Goal: Use online tool/utility: Utilize a website feature to perform a specific function

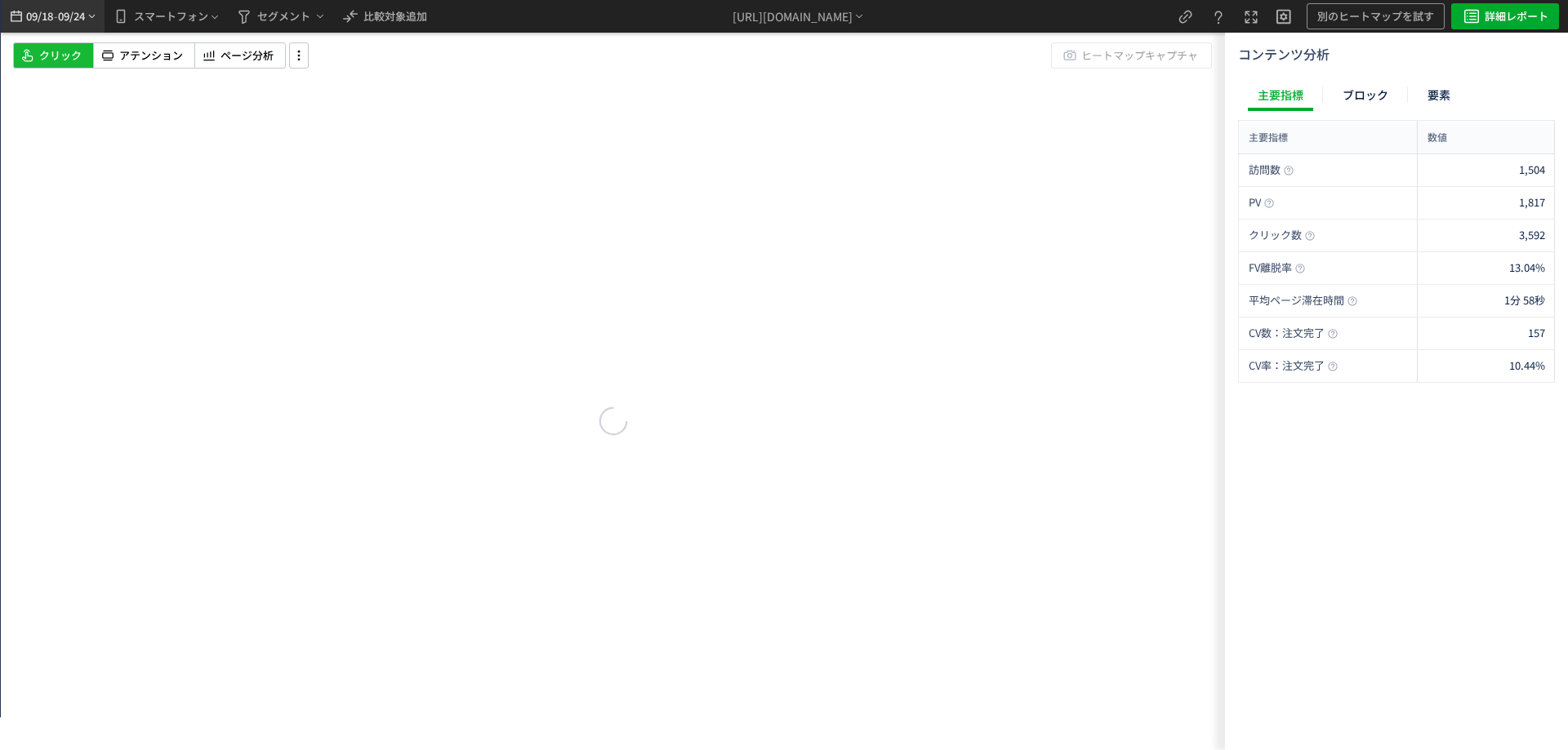
click at [52, 17] on span "09/18" at bounding box center [40, 16] width 28 height 33
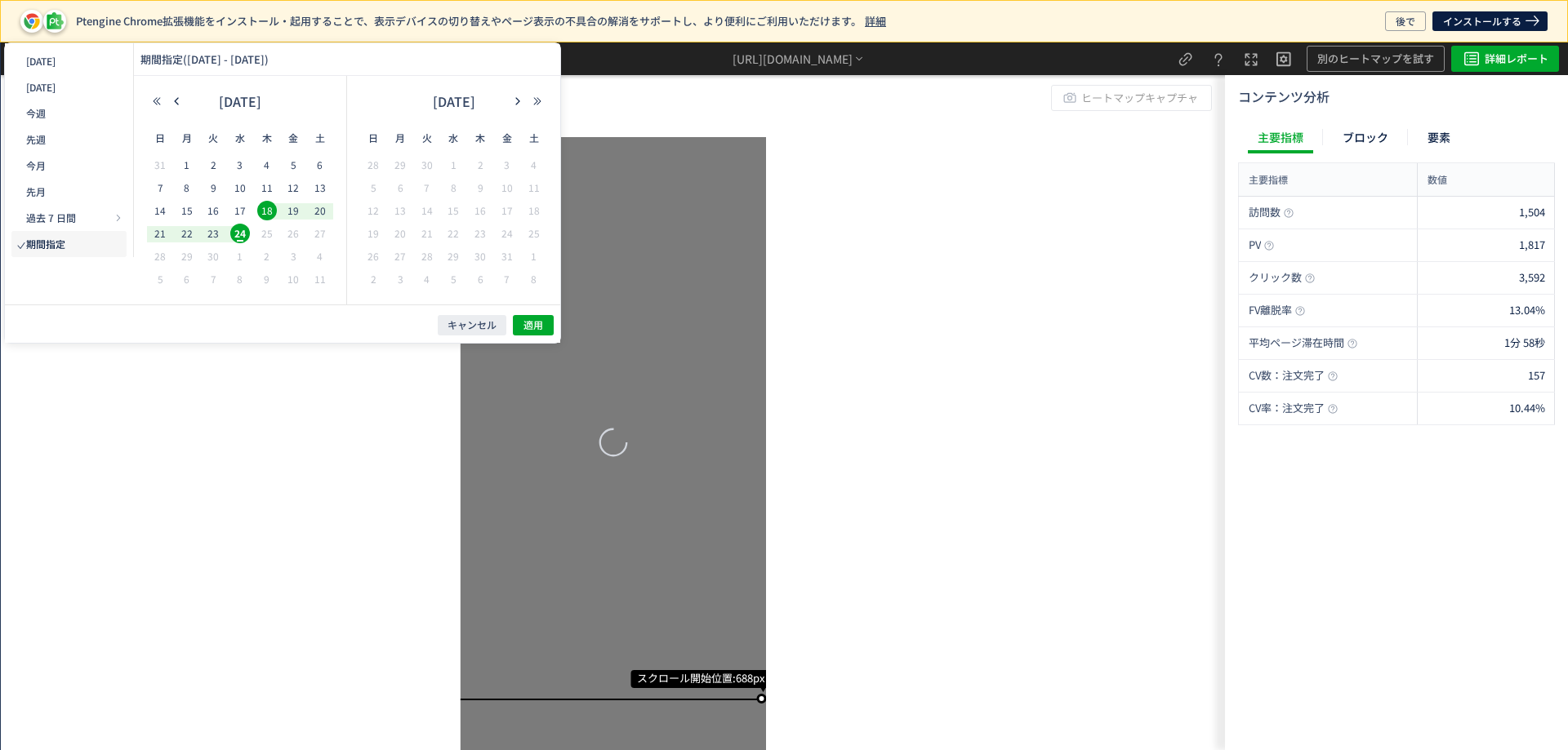
click at [313, 161] on span "6" at bounding box center [321, 165] width 20 height 20
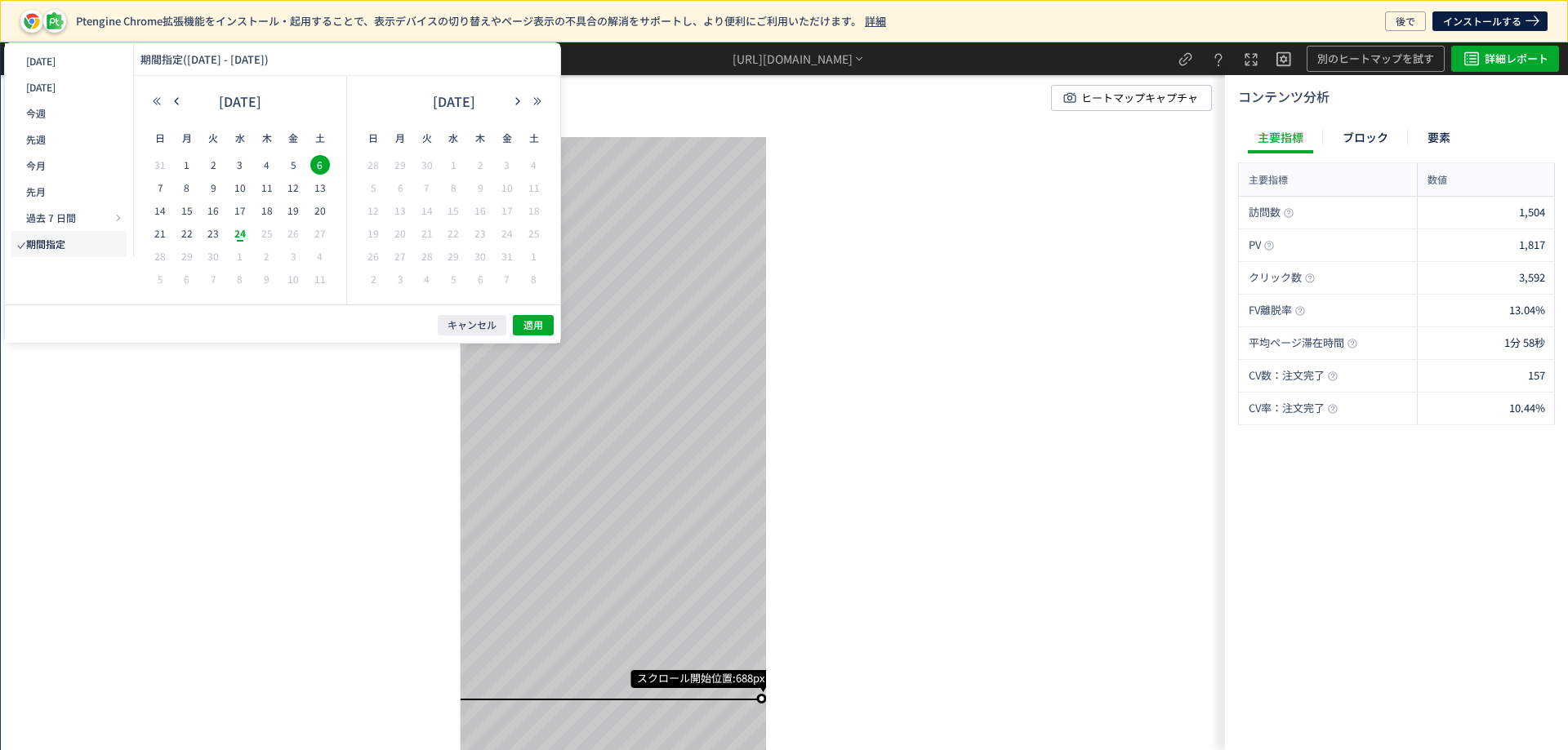
click at [163, 233] on span "21" at bounding box center [160, 234] width 20 height 20
click at [158, 232] on span "21" at bounding box center [160, 234] width 20 height 20
click at [314, 157] on span "6" at bounding box center [321, 165] width 20 height 20
click at [518, 318] on button "適用" at bounding box center [533, 325] width 41 height 21
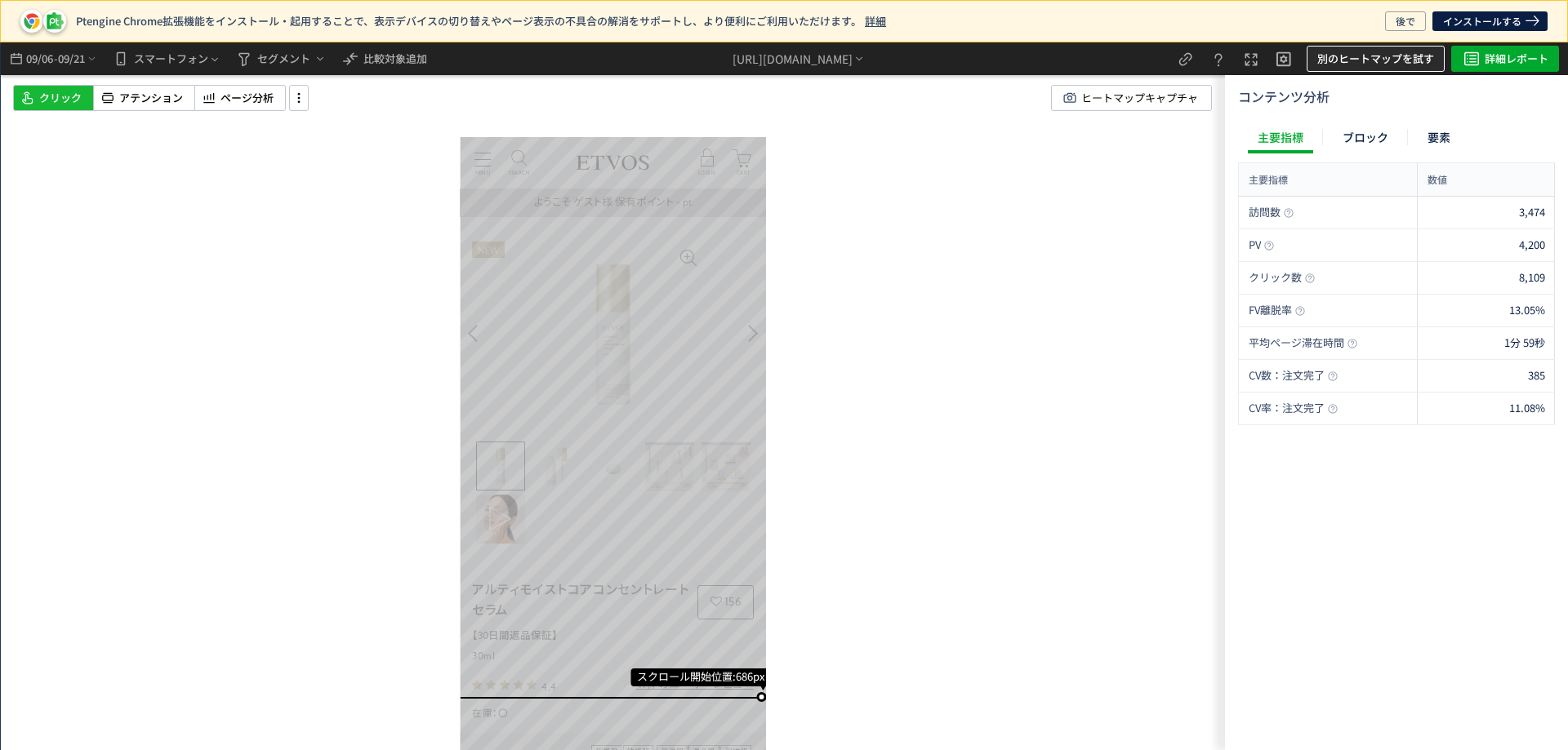
click at [1357, 62] on span "別のヒートマップを試す" at bounding box center [1376, 59] width 117 height 26
click at [252, 97] on span "ページ分析" at bounding box center [247, 98] width 54 height 16
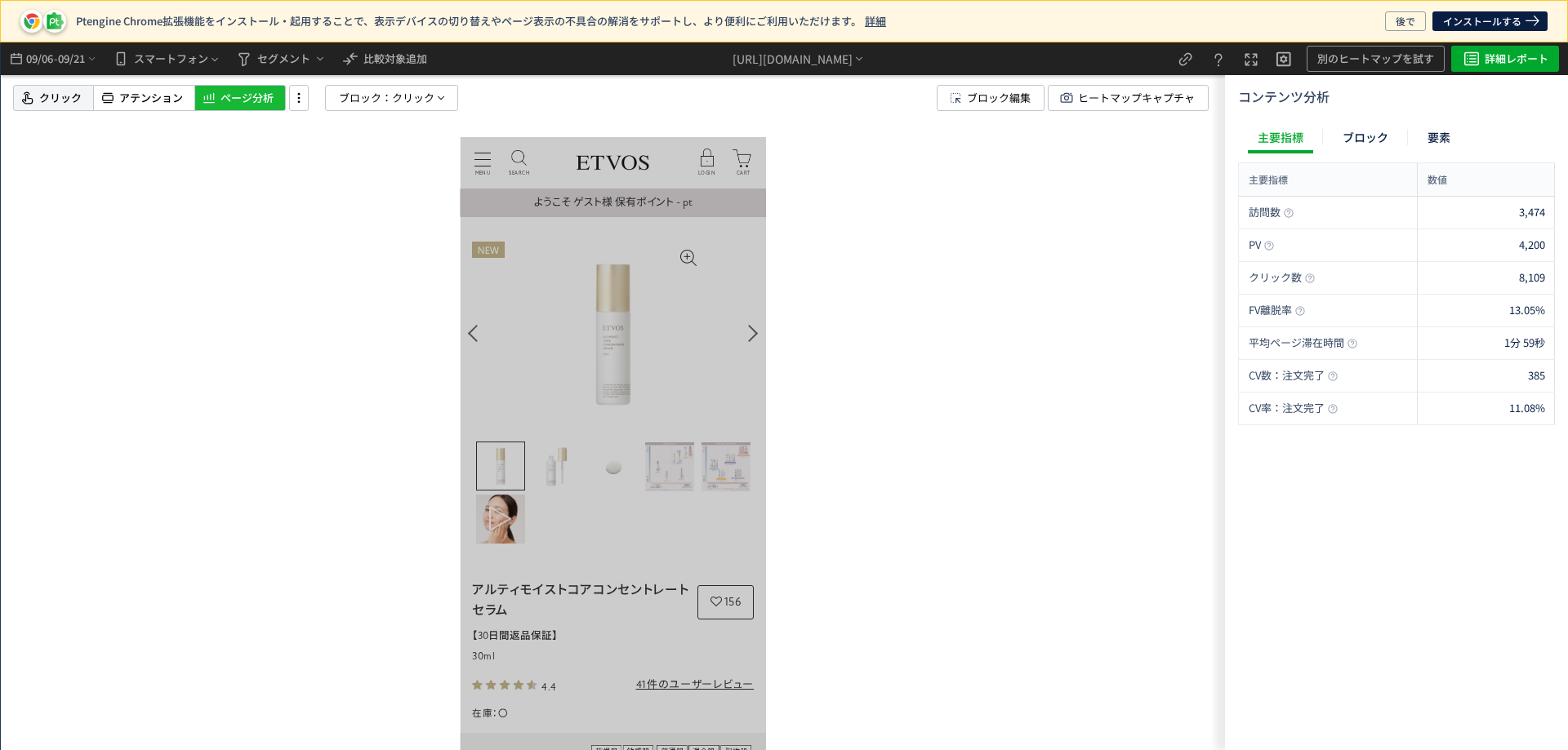
click at [52, 95] on span "クリック" at bounding box center [61, 98] width 43 height 16
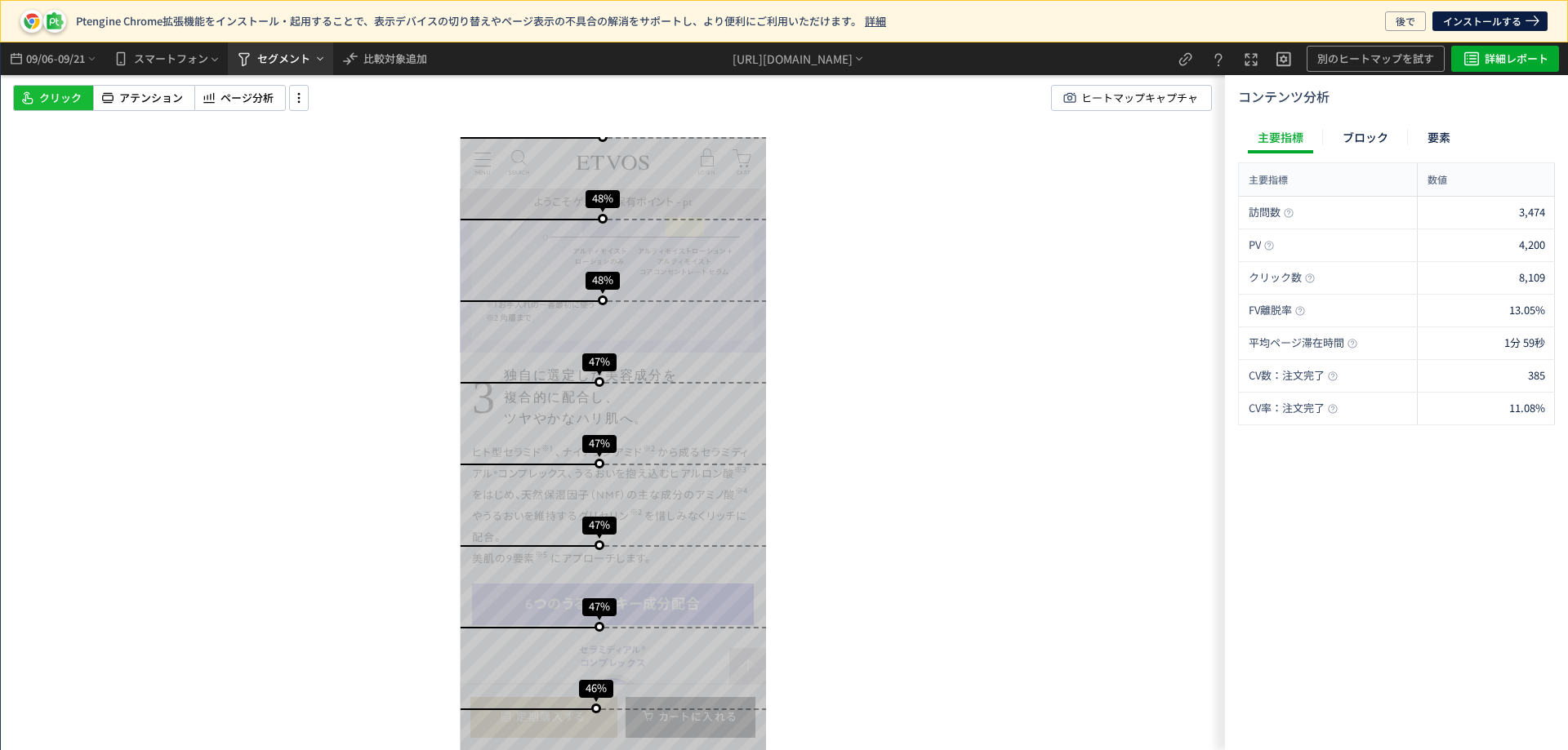
click at [261, 62] on span "セグメント" at bounding box center [284, 59] width 54 height 26
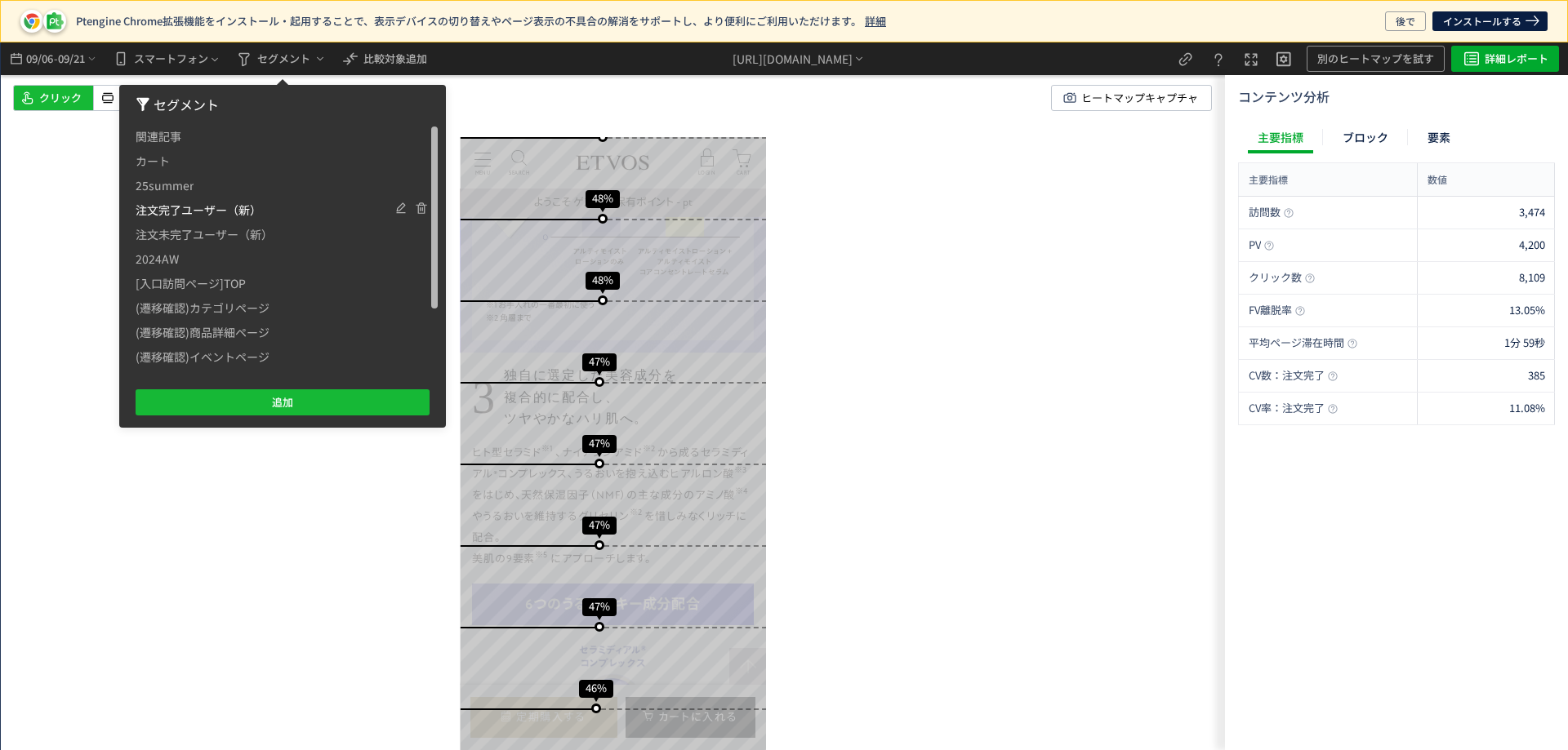
click at [186, 205] on span "注文完了ユーザー（新）" at bounding box center [198, 209] width 126 height 25
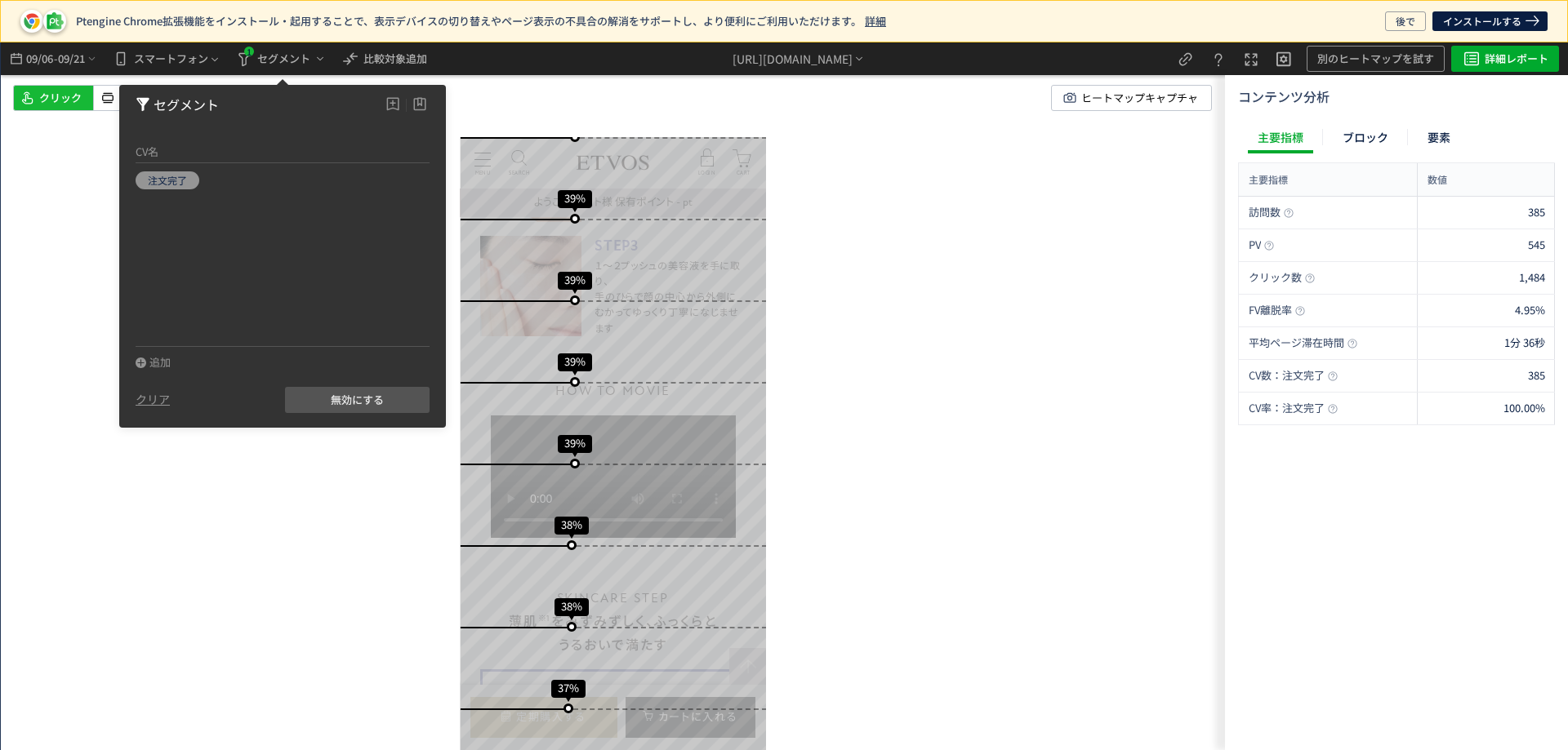
click at [60, 124] on div "スクロール開始位置:693px スクロール到達率 85% スクロール到達率 81% スクロール到達率 77% スクロール到達率 76% スクロール到達率 73…" at bounding box center [613, 397] width 1225 height 708
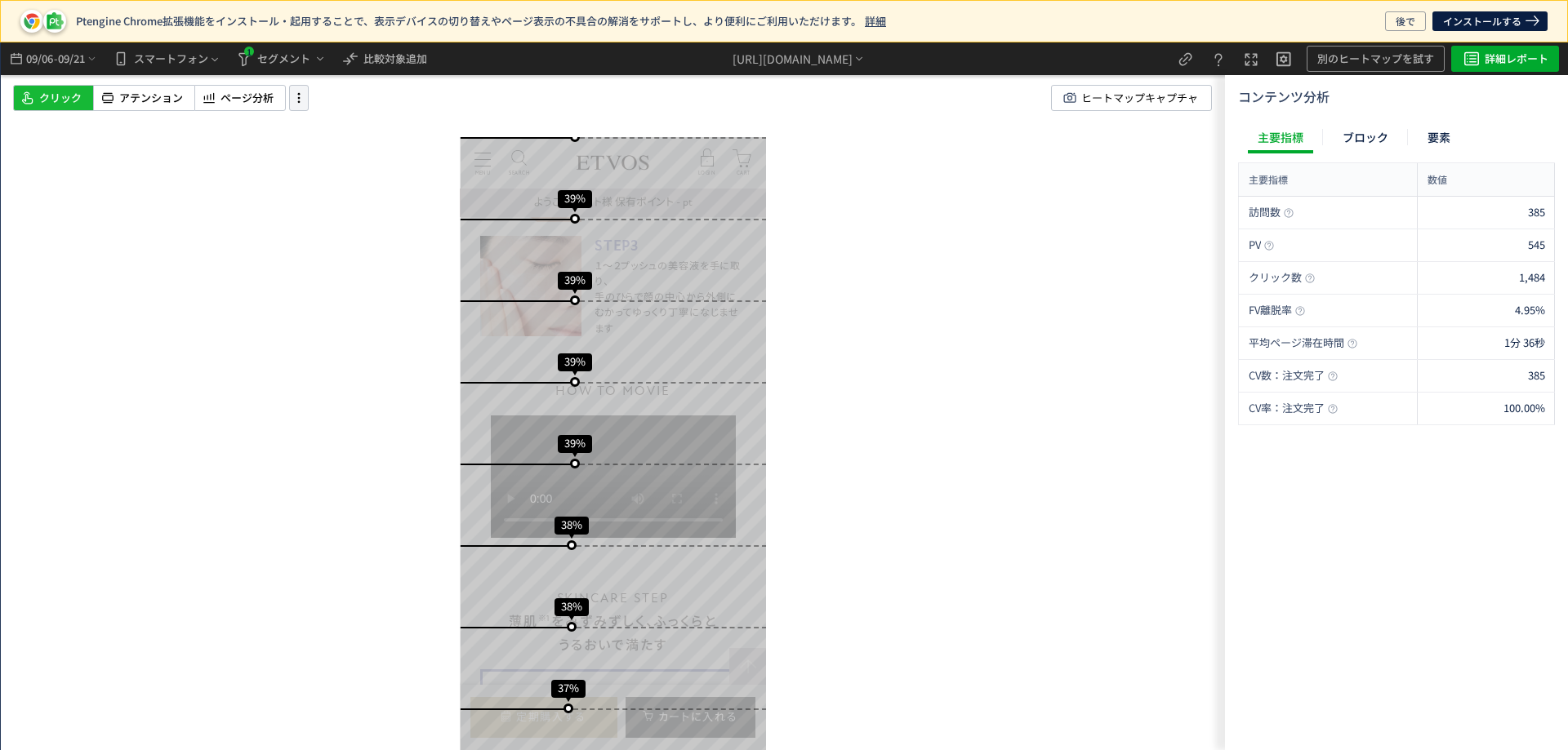
click at [300, 94] on use at bounding box center [299, 98] width 2 height 10
click at [260, 109] on div "ページ分析" at bounding box center [240, 98] width 91 height 26
click at [258, 99] on span "ページ分析" at bounding box center [247, 98] width 54 height 16
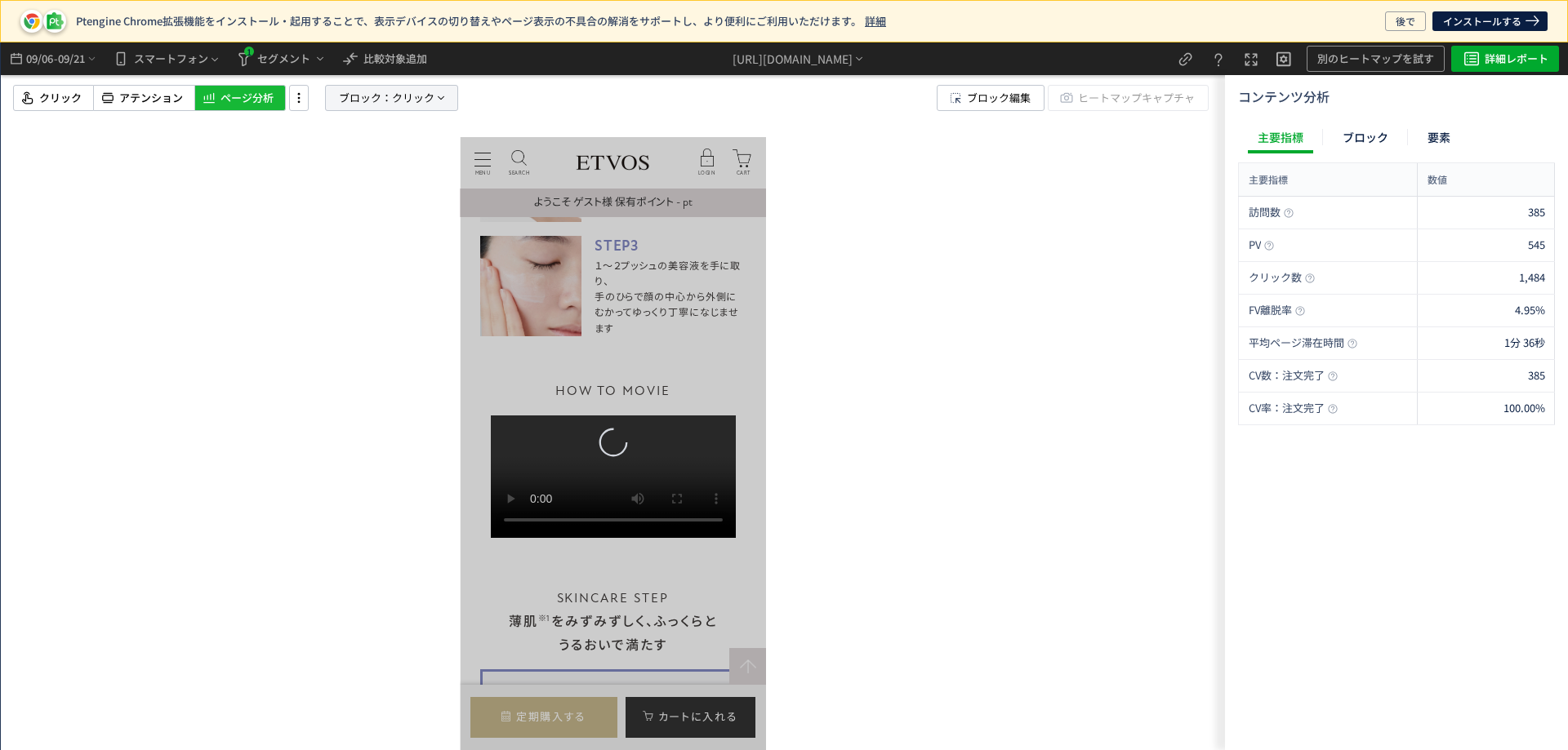
click at [332, 101] on p "ブロック： クリック" at bounding box center [392, 98] width 133 height 26
click at [343, 239] on span "クリック" at bounding box center [345, 239] width 43 height 16
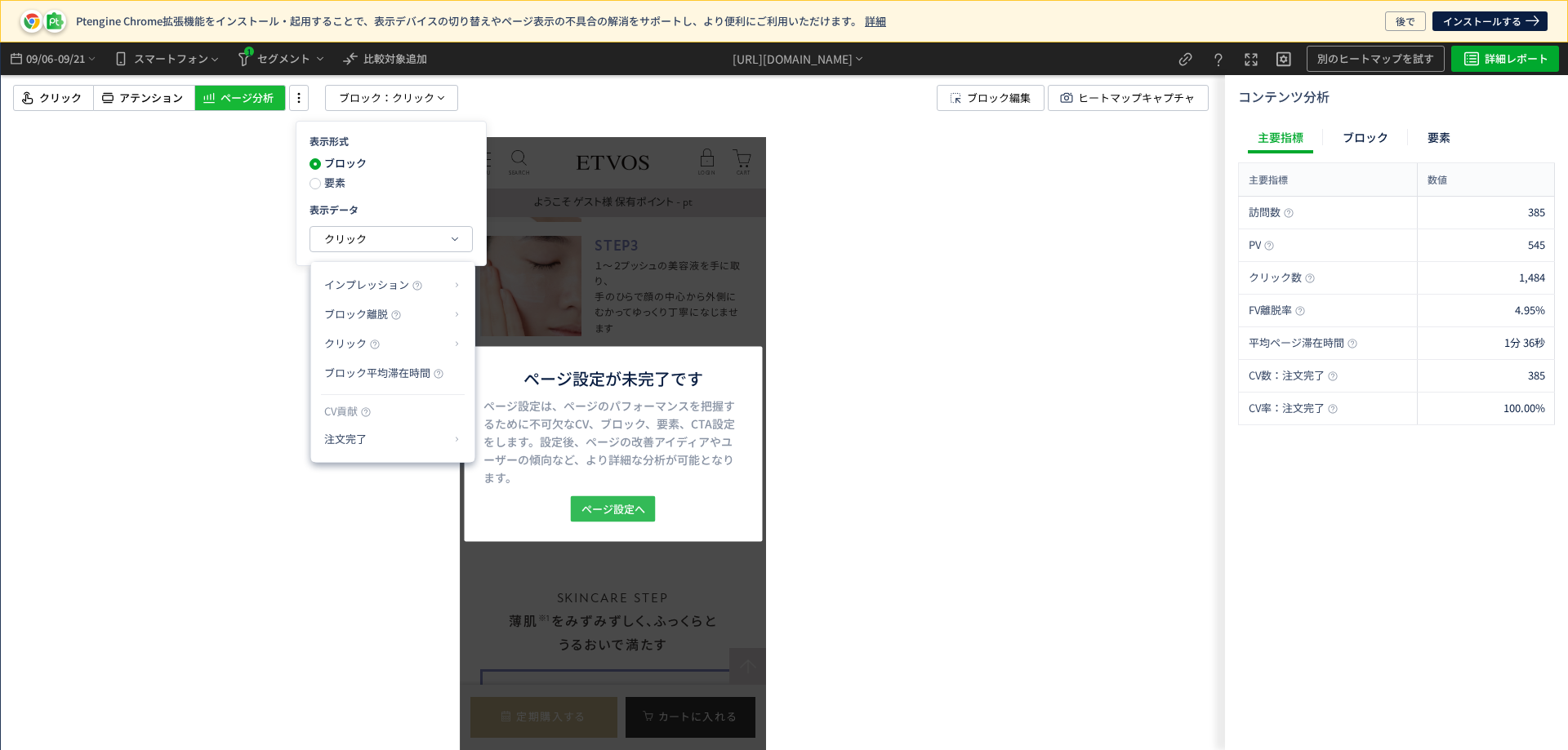
click at [638, 510] on span "ページ設定へ" at bounding box center [613, 509] width 64 height 26
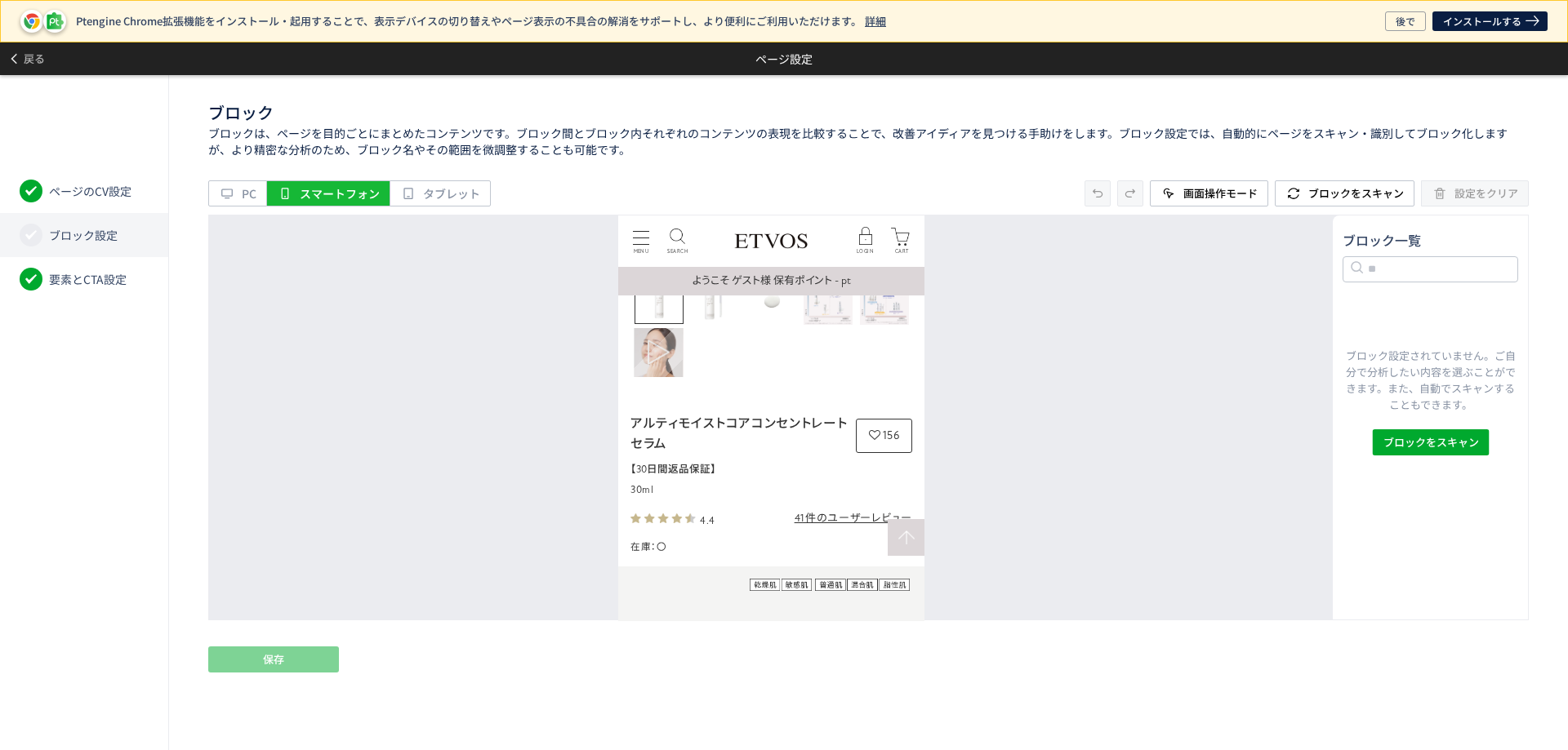
click at [676, 352] on figure "Go to slide 6" at bounding box center [658, 351] width 49 height 49
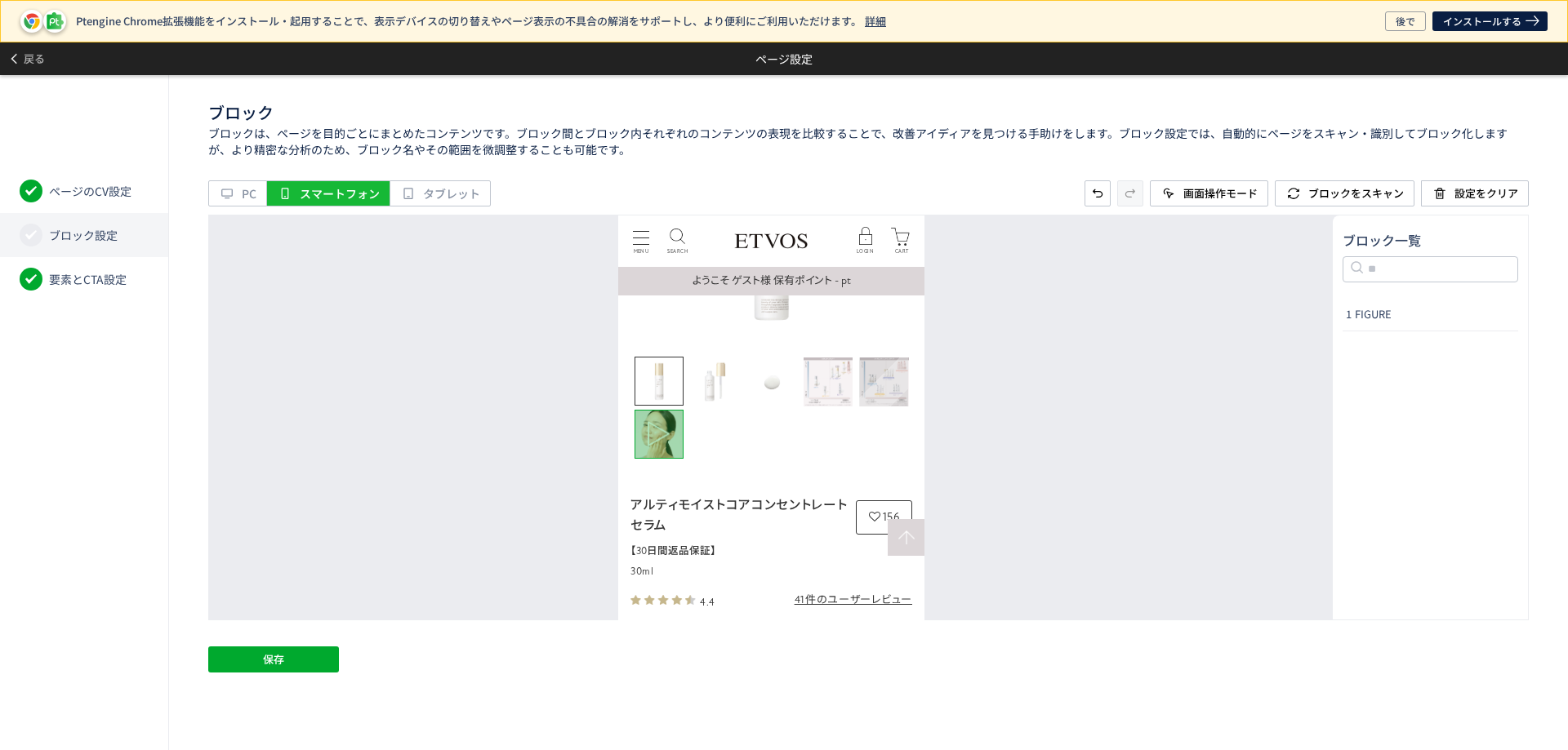
click at [872, 384] on img "Go to slide 5" at bounding box center [883, 381] width 49 height 49
click at [825, 380] on img "Go to slide 4" at bounding box center [827, 381] width 49 height 49
click at [762, 382] on img "Go to slide 3" at bounding box center [770, 381] width 49 height 49
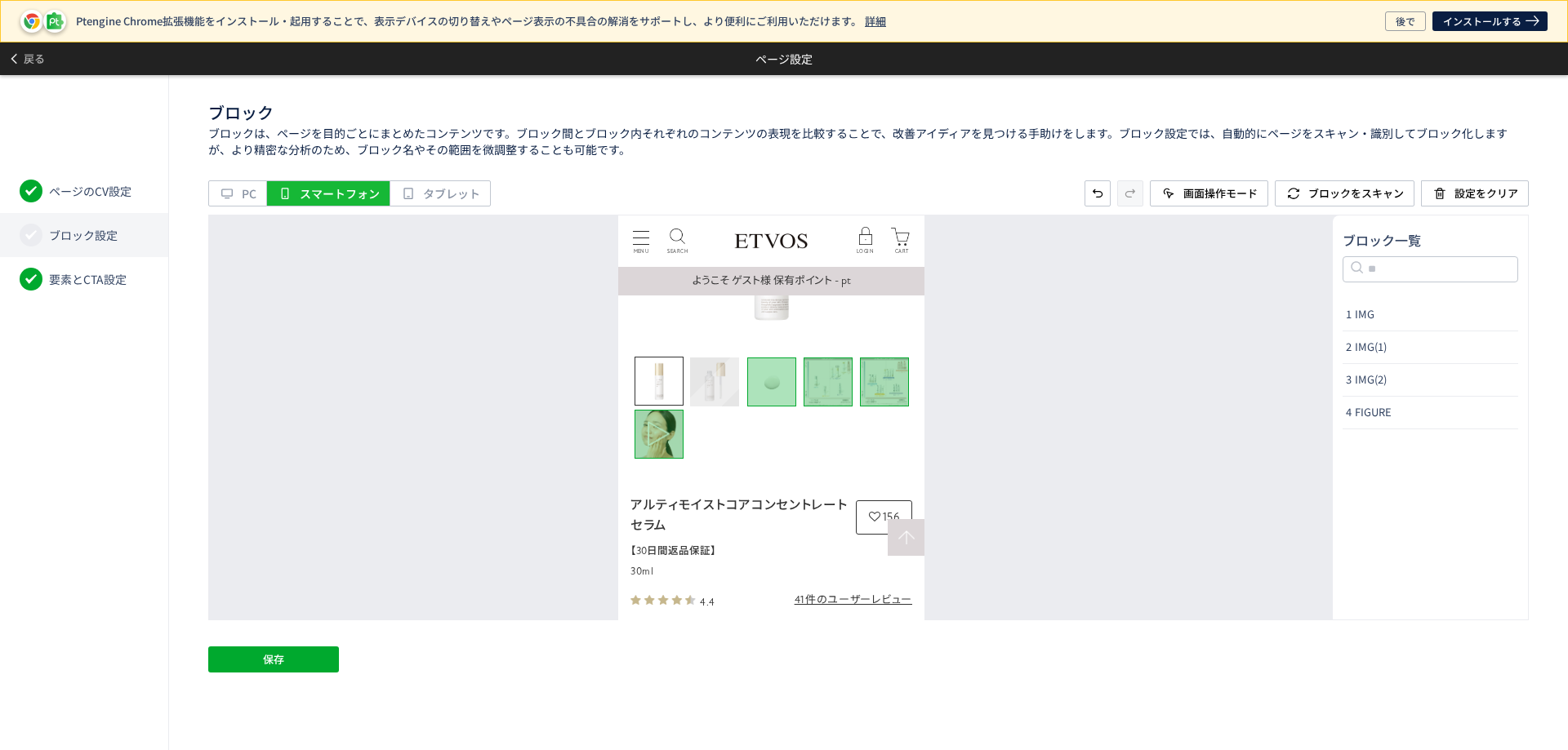
click at [721, 384] on img "Go to slide 2" at bounding box center [715, 381] width 49 height 49
click at [672, 383] on img "Go to slide 1" at bounding box center [659, 381] width 48 height 48
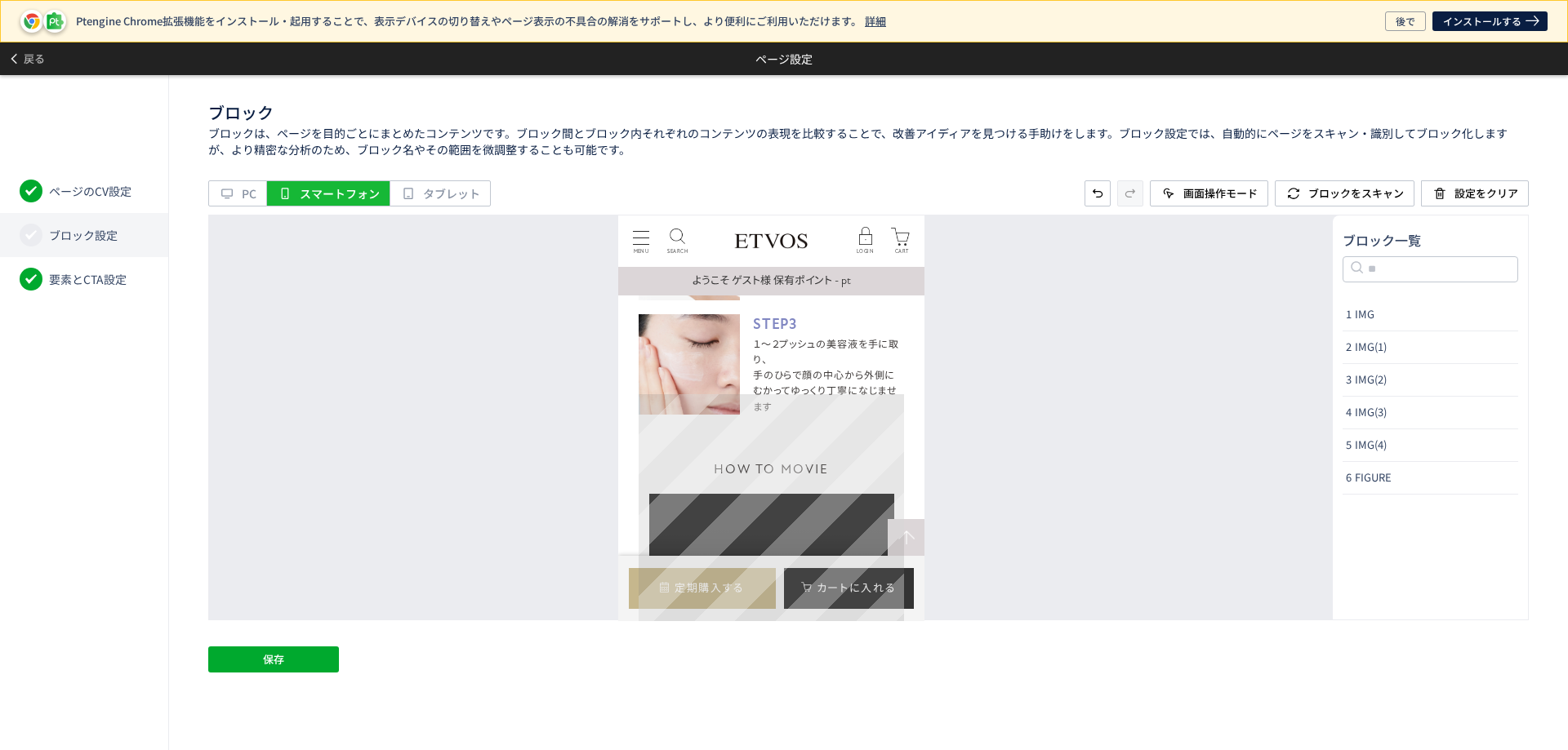
click at [784, 493] on video at bounding box center [771, 554] width 245 height 122
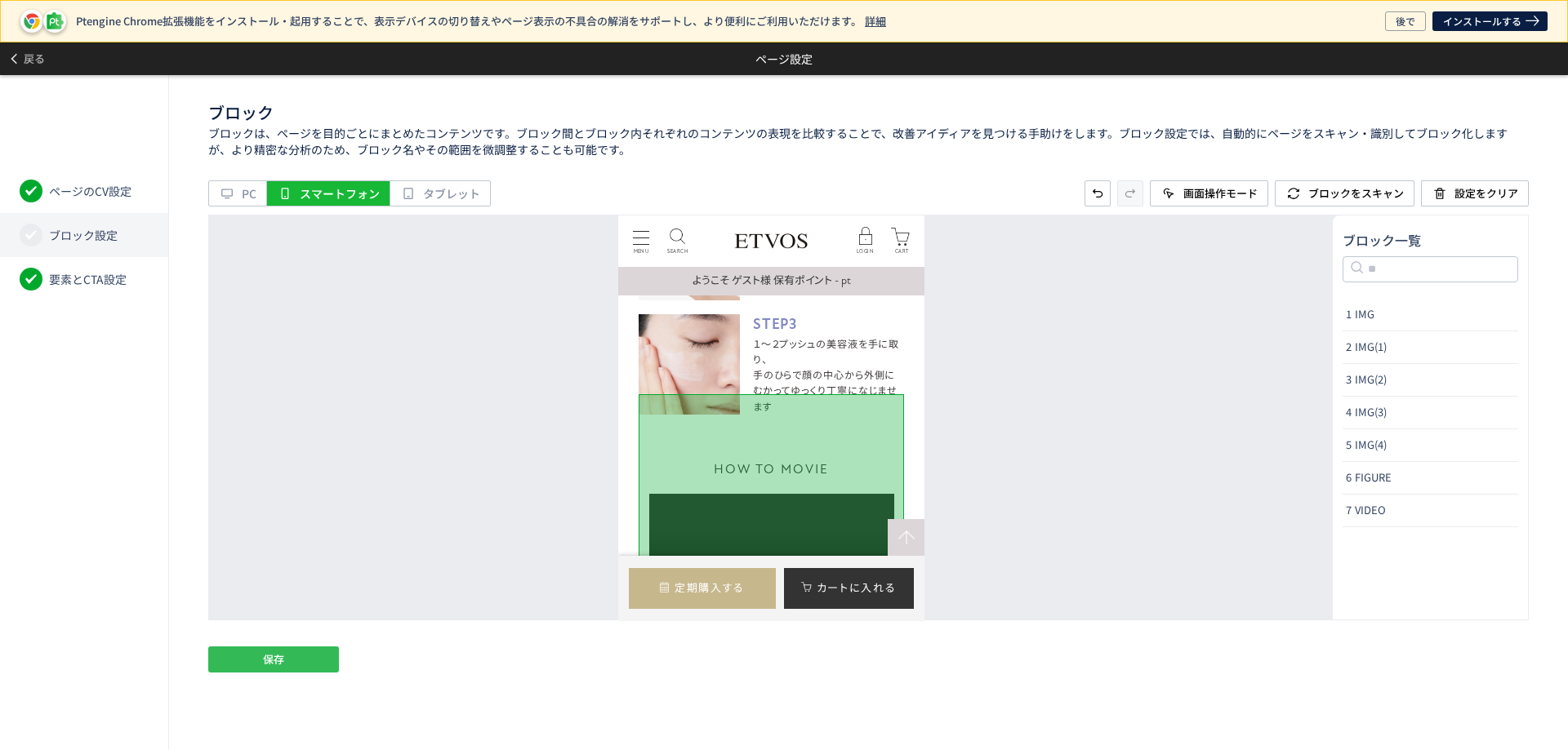
click at [296, 654] on button "保存" at bounding box center [274, 660] width 131 height 26
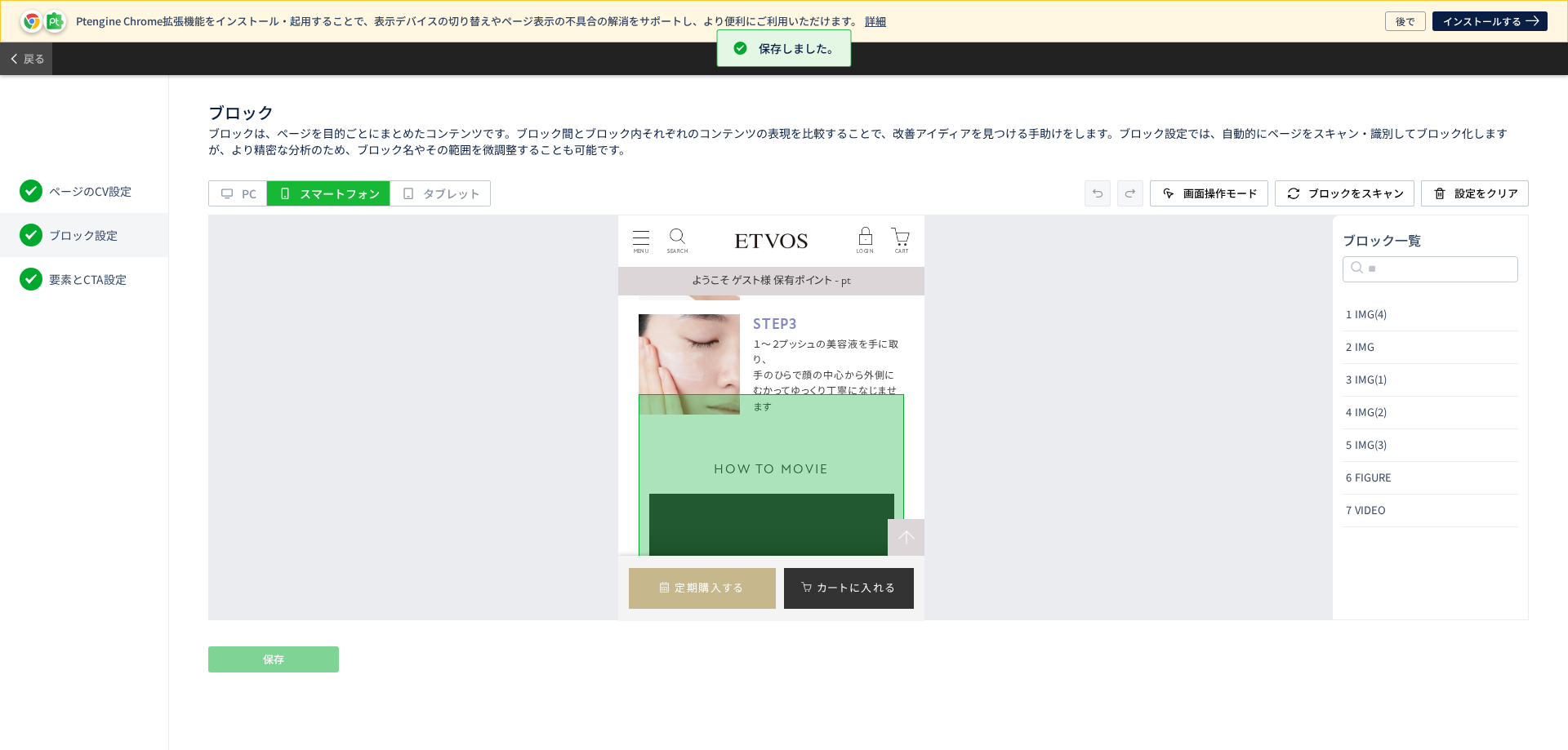
click at [39, 54] on span "戻る" at bounding box center [34, 59] width 21 height 26
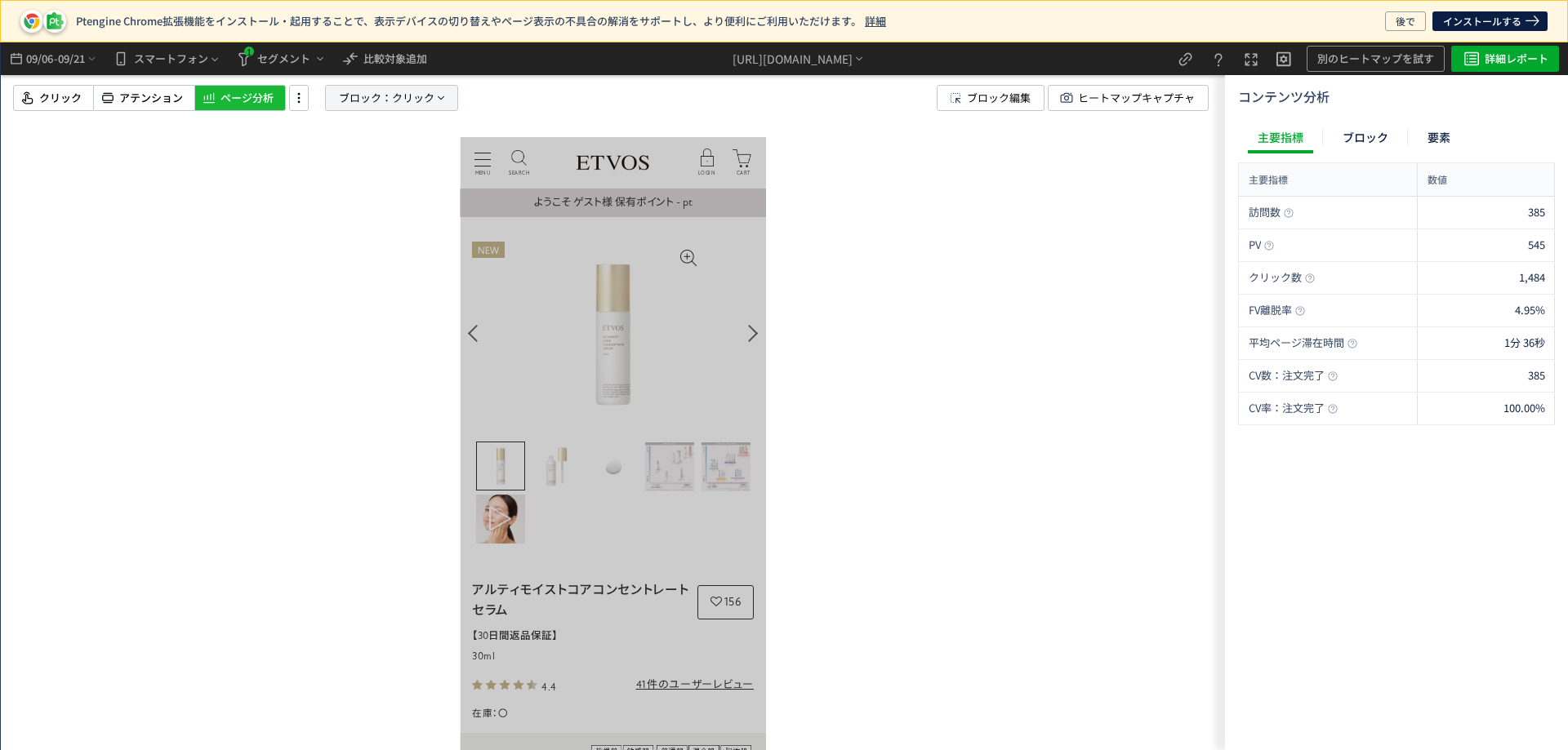
click at [384, 99] on span "ブロック：" at bounding box center [366, 97] width 54 height 25
click at [339, 246] on span "クリック" at bounding box center [345, 239] width 43 height 16
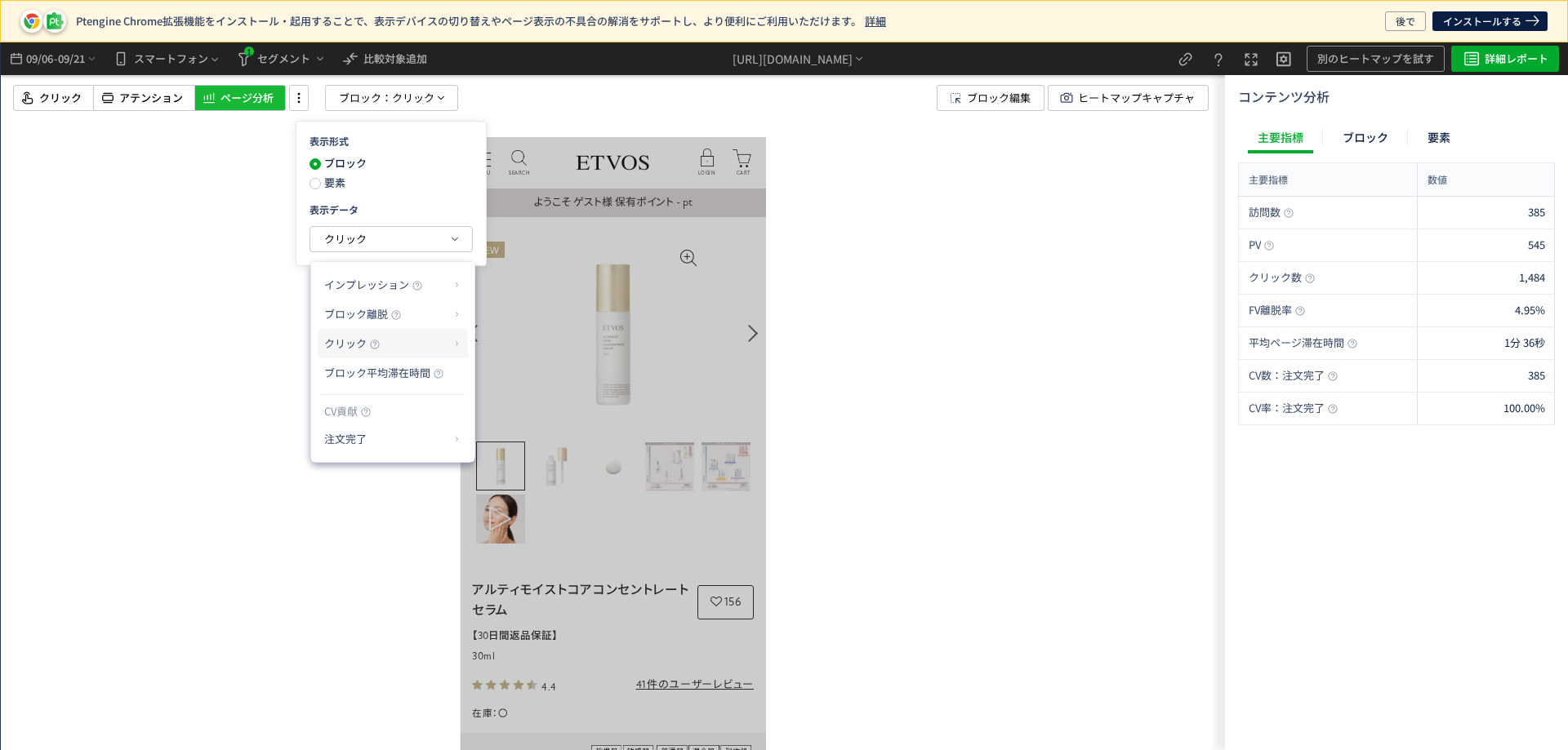
click at [396, 346] on p "クリック" at bounding box center [387, 344] width 125 height 28
click at [539, 380] on li "クリック率" at bounding box center [522, 383] width 87 height 30
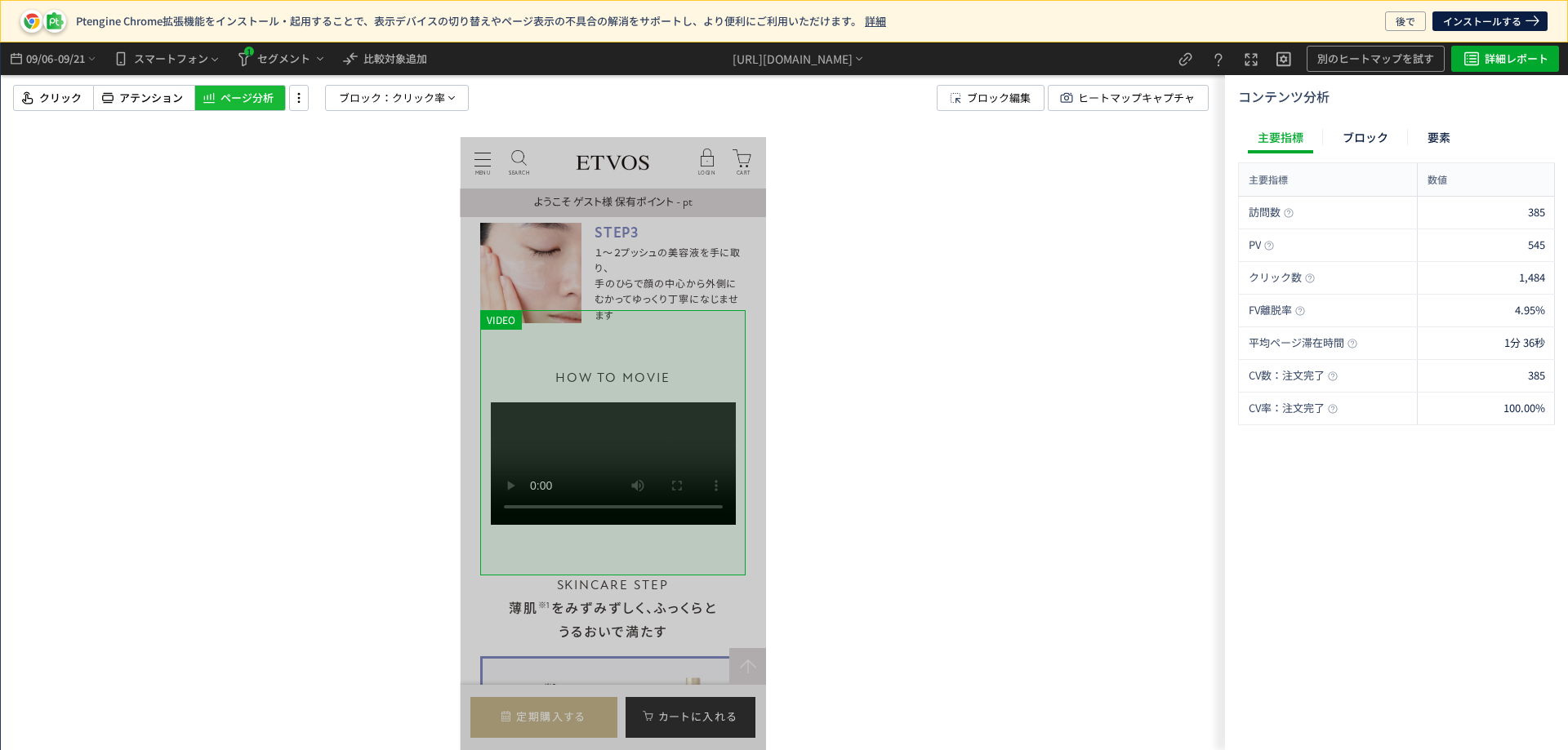
scroll to position [7104, 0]
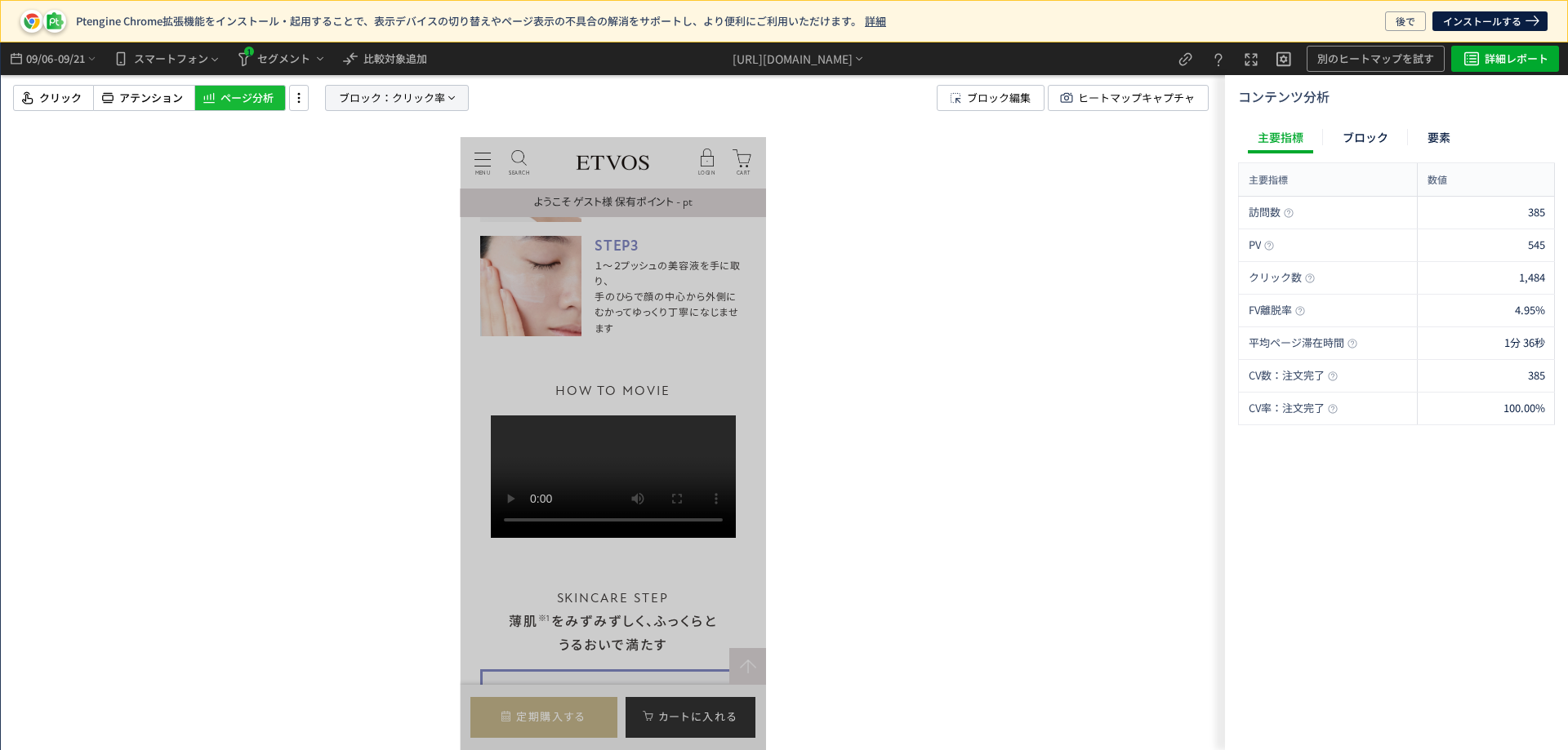
click at [409, 109] on span "クリック率" at bounding box center [419, 97] width 54 height 25
click at [339, 242] on span "クリック率" at bounding box center [357, 239] width 54 height 16
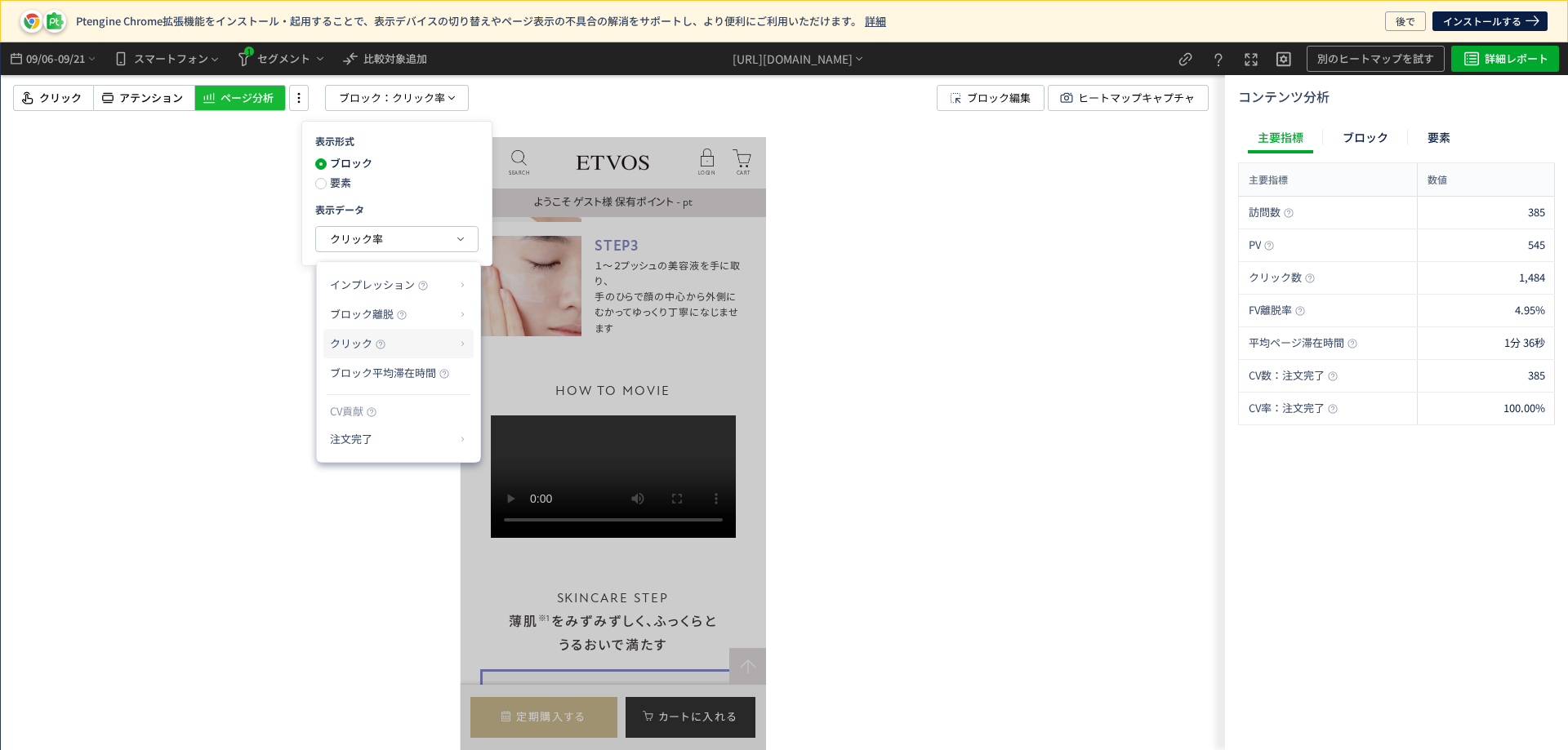
click at [376, 337] on p "クリック" at bounding box center [393, 344] width 125 height 28
click at [375, 317] on span "ブロック離脱" at bounding box center [362, 314] width 64 height 16
click at [380, 439] on p "注文完了" at bounding box center [393, 439] width 125 height 28
click at [509, 474] on li "CV貢献率" at bounding box center [513, 479] width 58 height 30
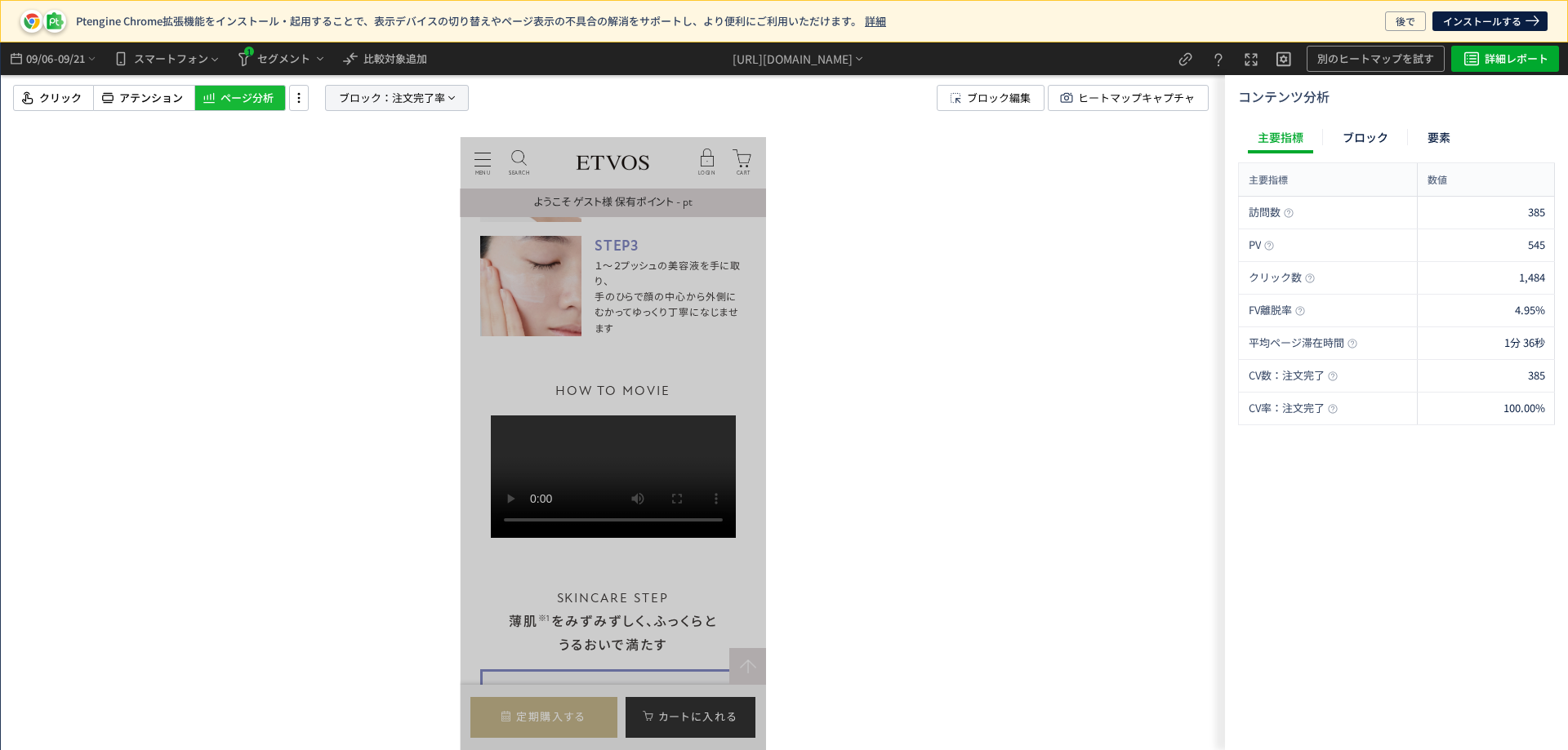
click at [378, 103] on span "ブロック：" at bounding box center [366, 97] width 54 height 25
click at [359, 247] on span "注文完了率" at bounding box center [357, 239] width 54 height 20
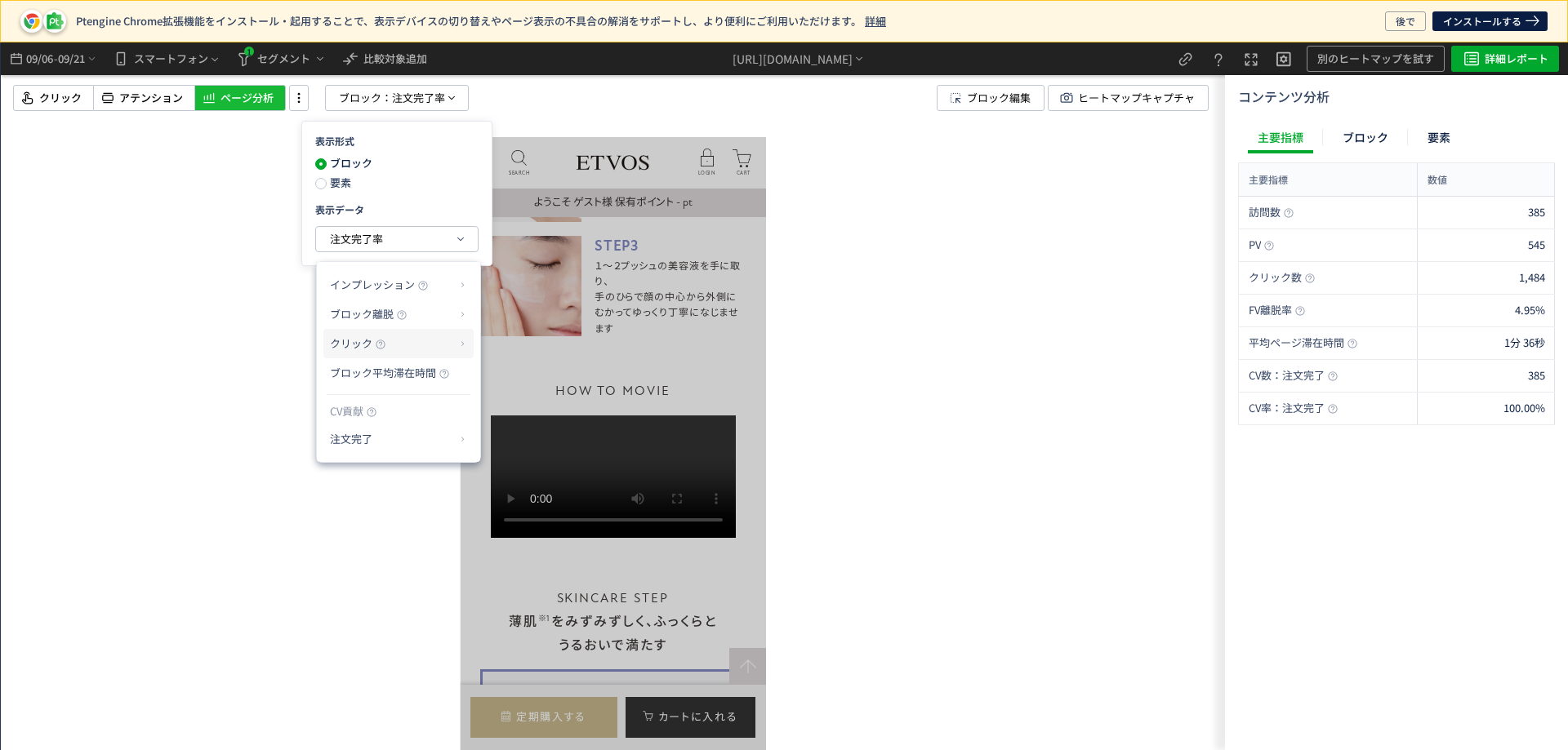
drag, startPoint x: 358, startPoint y: 352, endPoint x: 375, endPoint y: 352, distance: 17.0
click at [359, 352] on p "クリック" at bounding box center [393, 344] width 125 height 28
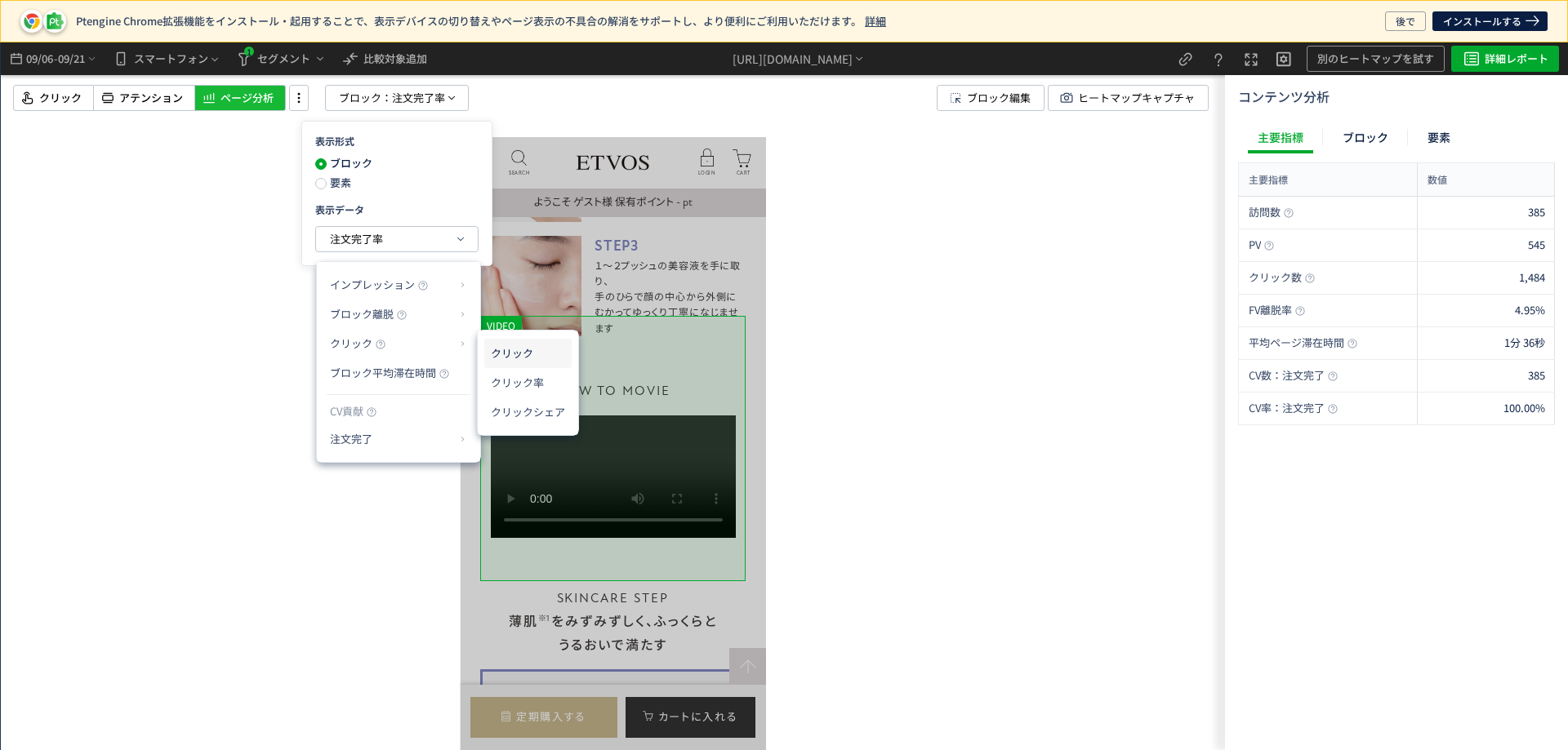
click at [557, 367] on li "クリック" at bounding box center [528, 354] width 87 height 30
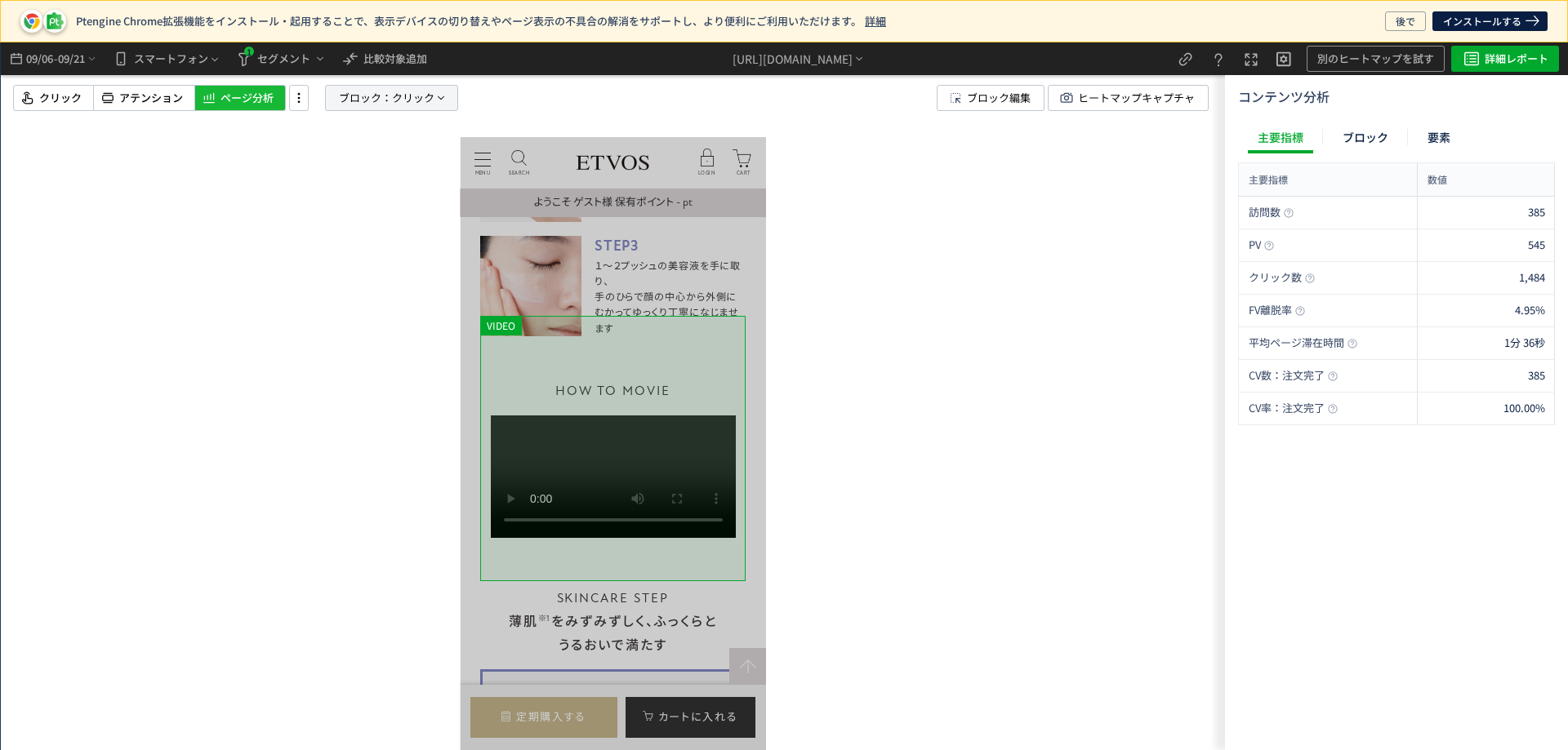
click at [409, 107] on span "クリック" at bounding box center [413, 97] width 43 height 25
click at [394, 247] on button "クリック" at bounding box center [391, 239] width 162 height 25
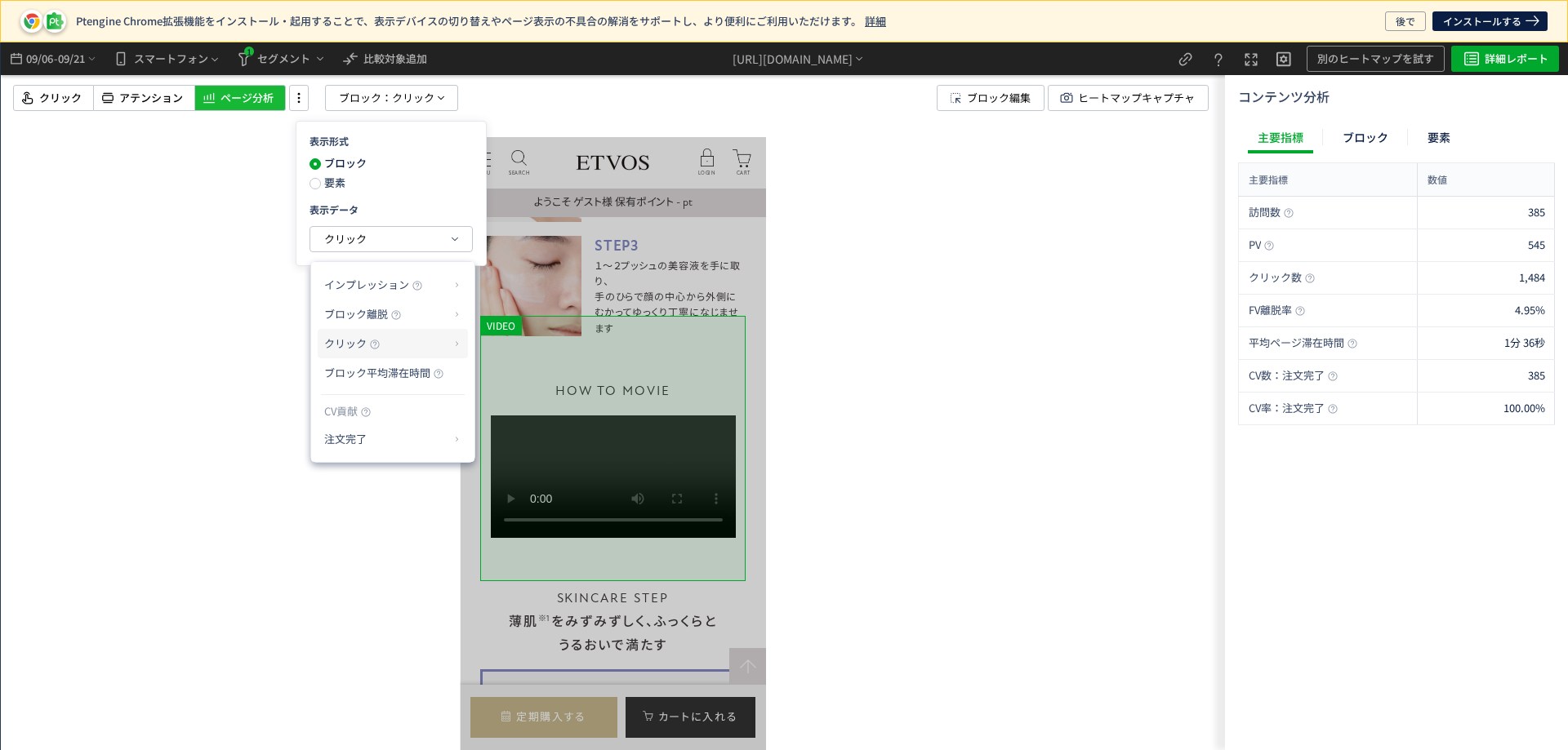
click at [387, 340] on p "クリック" at bounding box center [387, 344] width 125 height 28
click at [528, 377] on li "クリック率" at bounding box center [522, 383] width 87 height 30
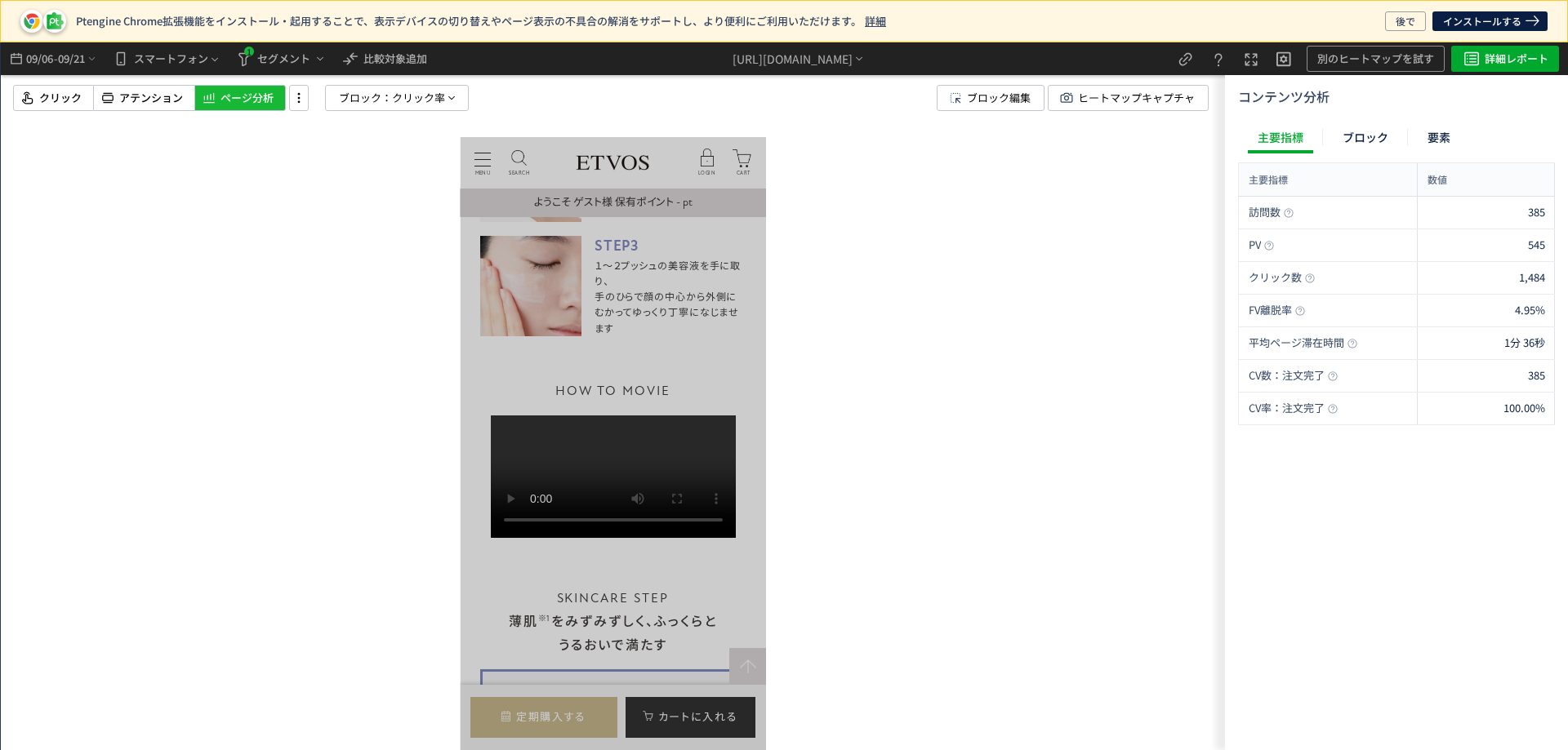
click at [228, 101] on span "ページ分析" at bounding box center [247, 98] width 54 height 16
click at [277, 56] on span "セグメント" at bounding box center [284, 59] width 54 height 26
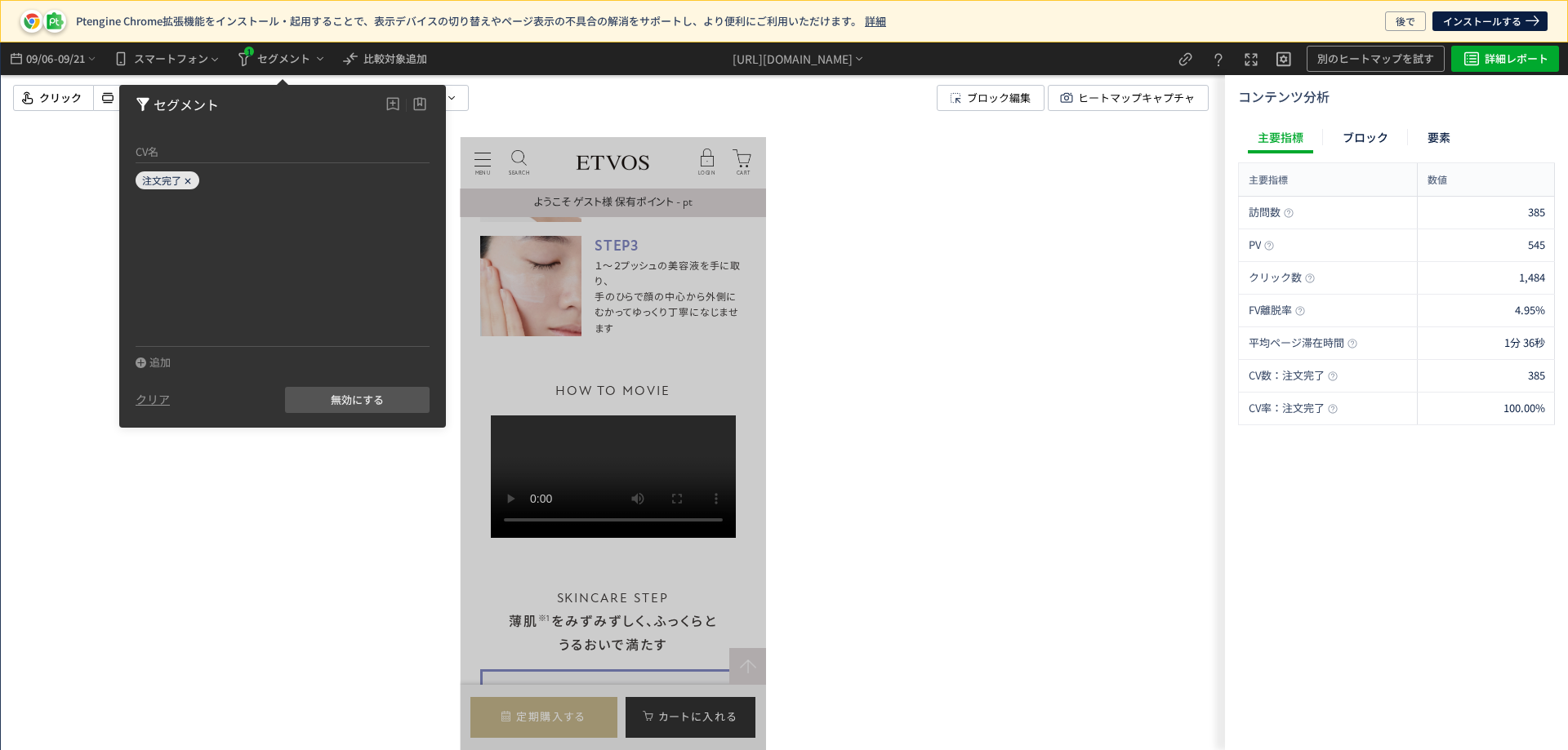
click at [187, 182] on icon at bounding box center [188, 182] width 10 height 10
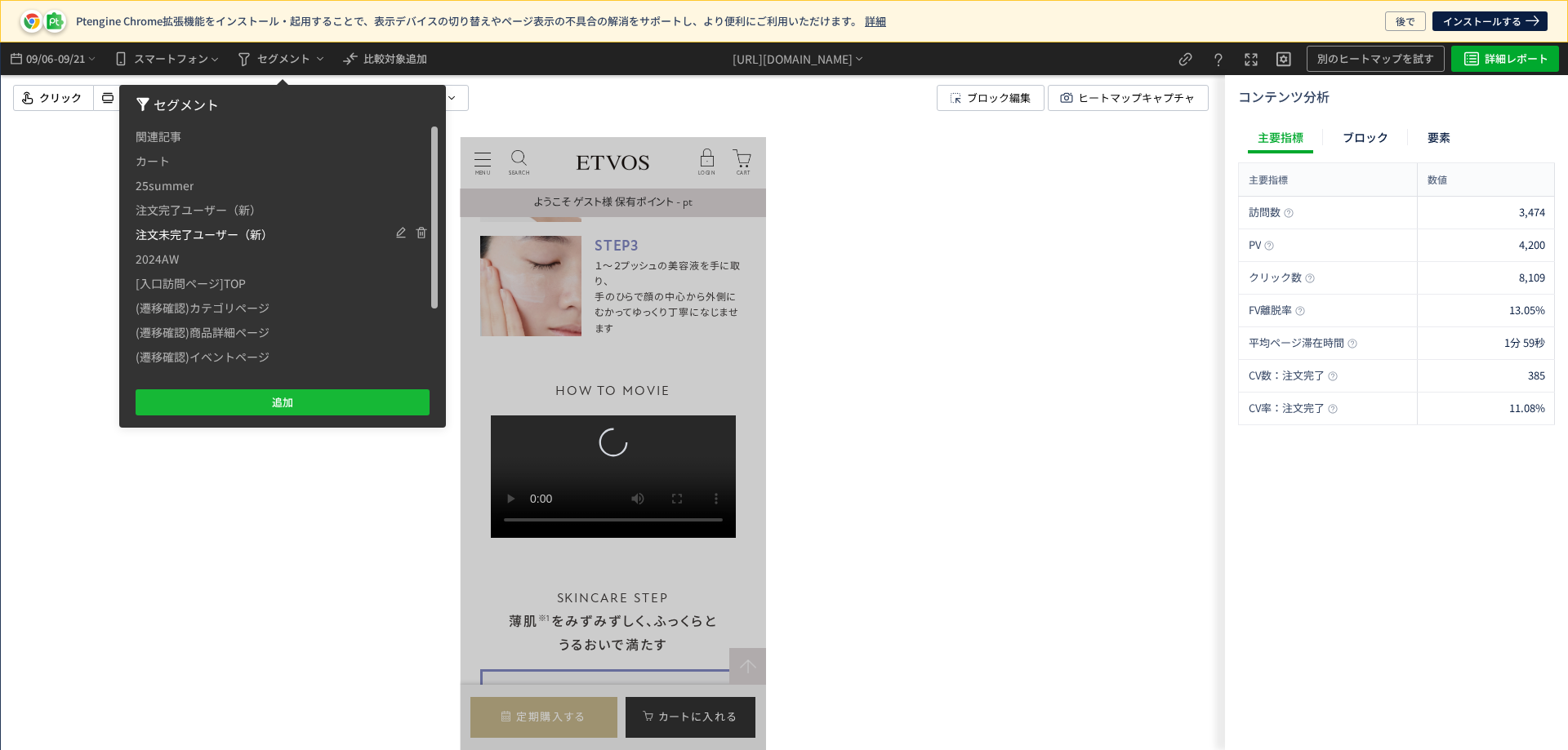
click at [192, 235] on span "注文未完了ユーザー（新）" at bounding box center [204, 234] width 137 height 25
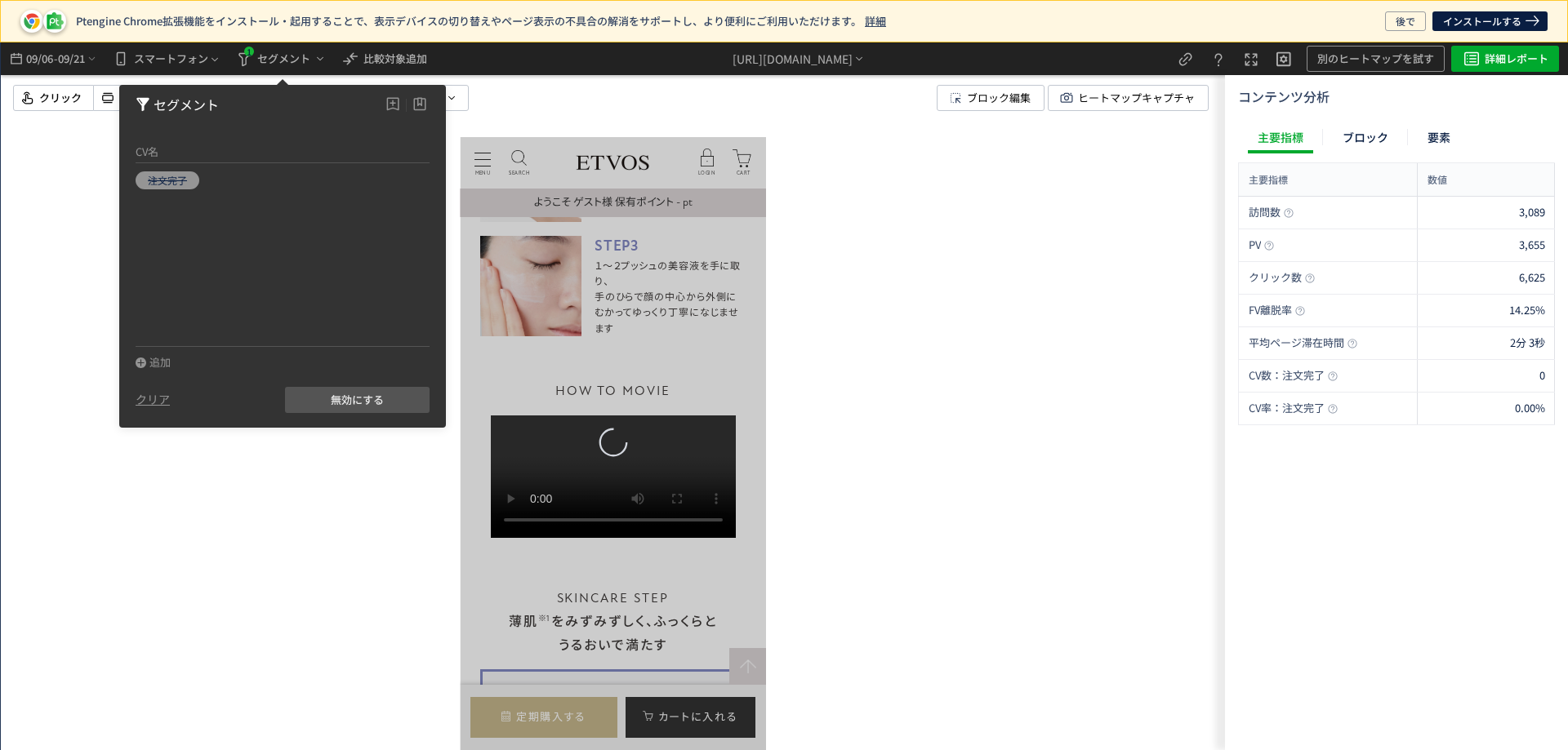
click at [284, 513] on div at bounding box center [613, 397] width 1225 height 708
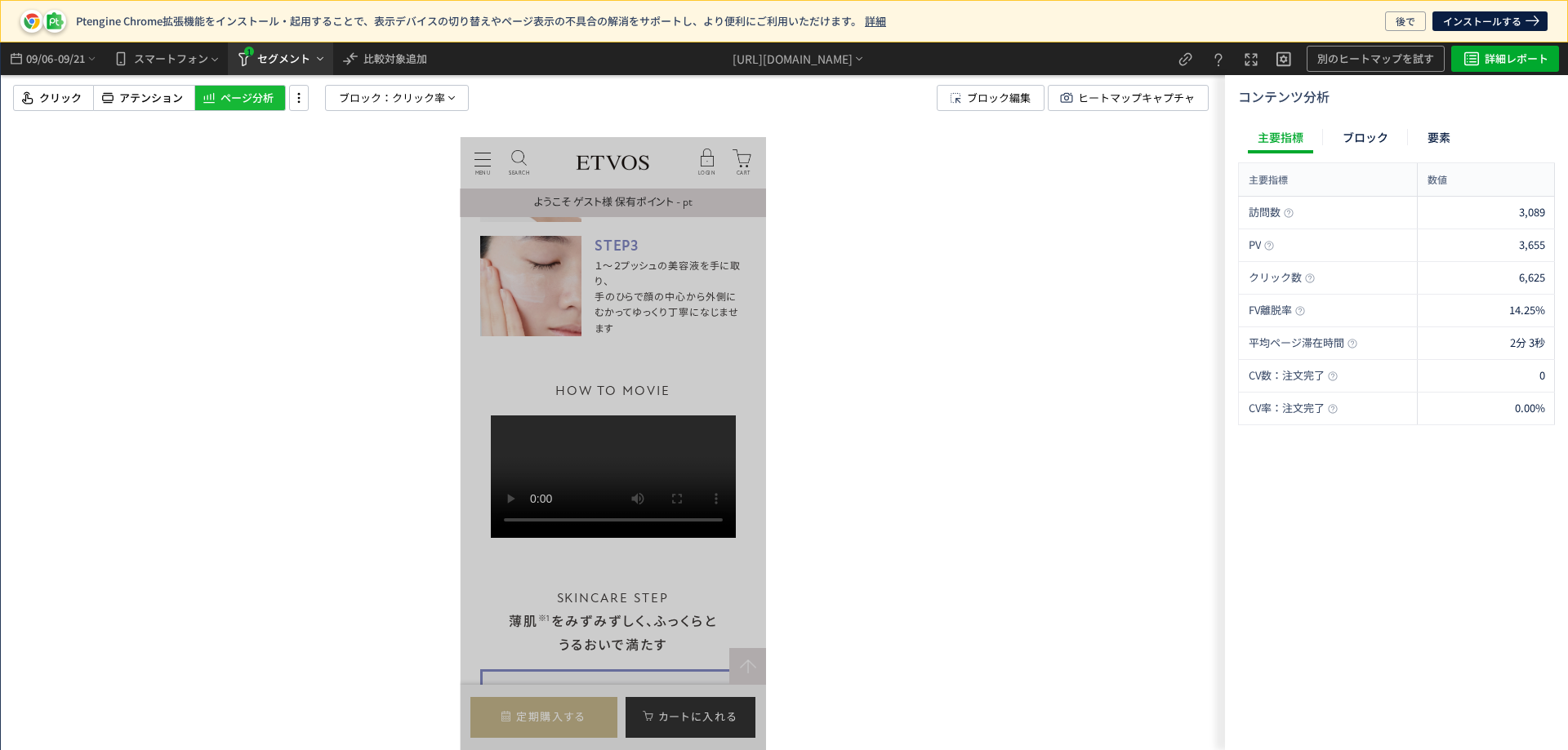
click at [292, 63] on span "セグメント" at bounding box center [284, 59] width 54 height 26
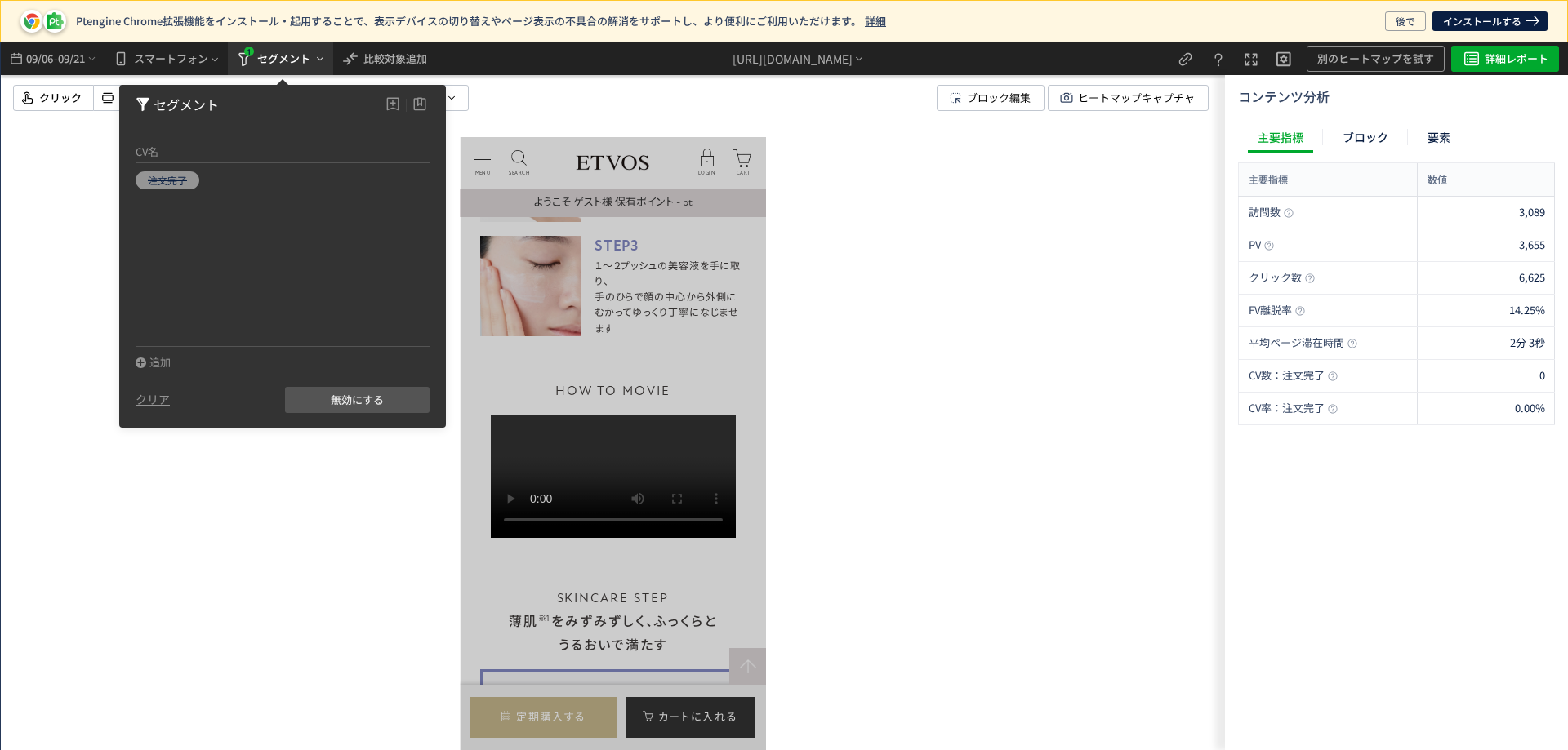
click at [280, 50] on span "セグメント" at bounding box center [284, 59] width 54 height 26
click at [13, 205] on div at bounding box center [613, 397] width 1225 height 708
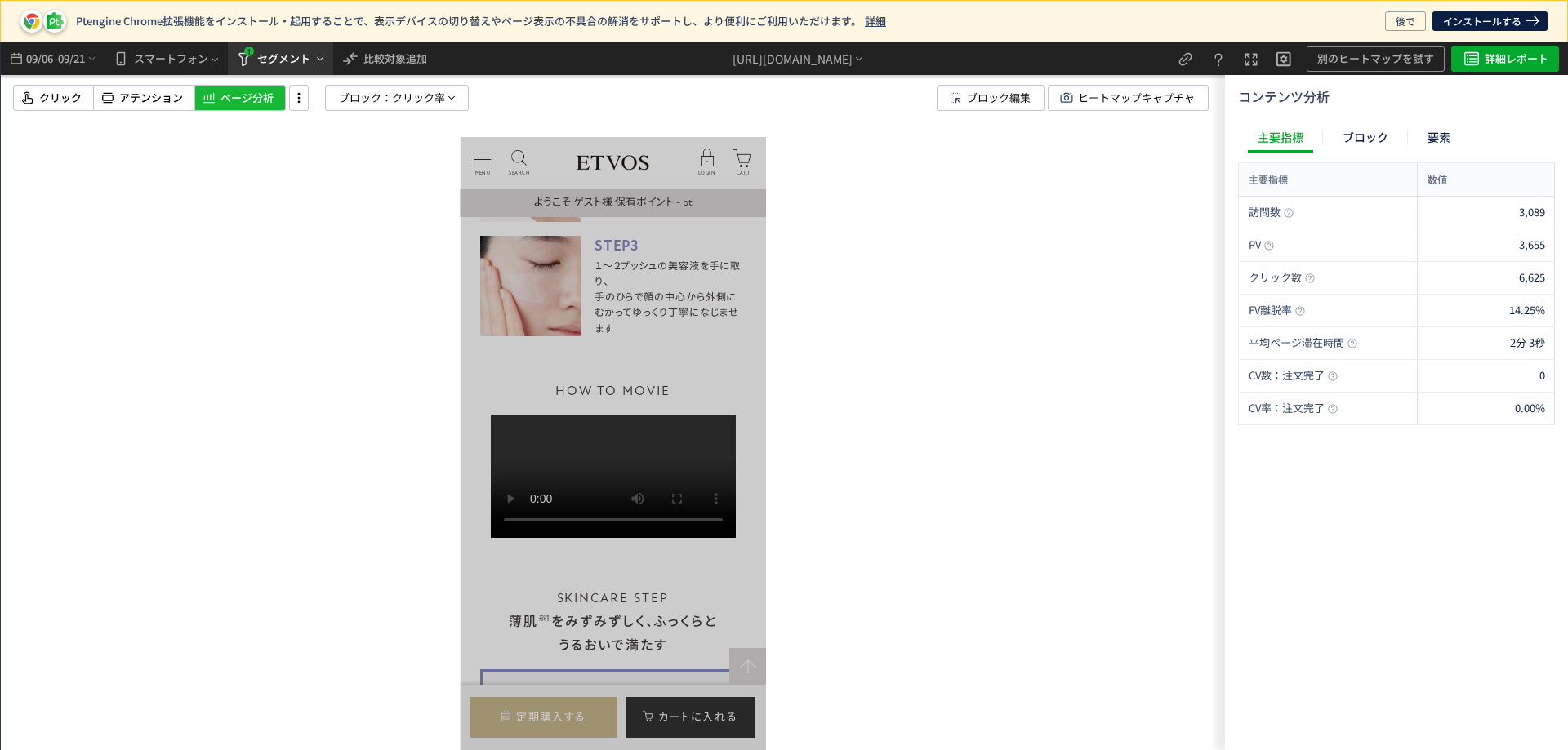
click at [307, 58] on span "セグメント" at bounding box center [284, 59] width 54 height 26
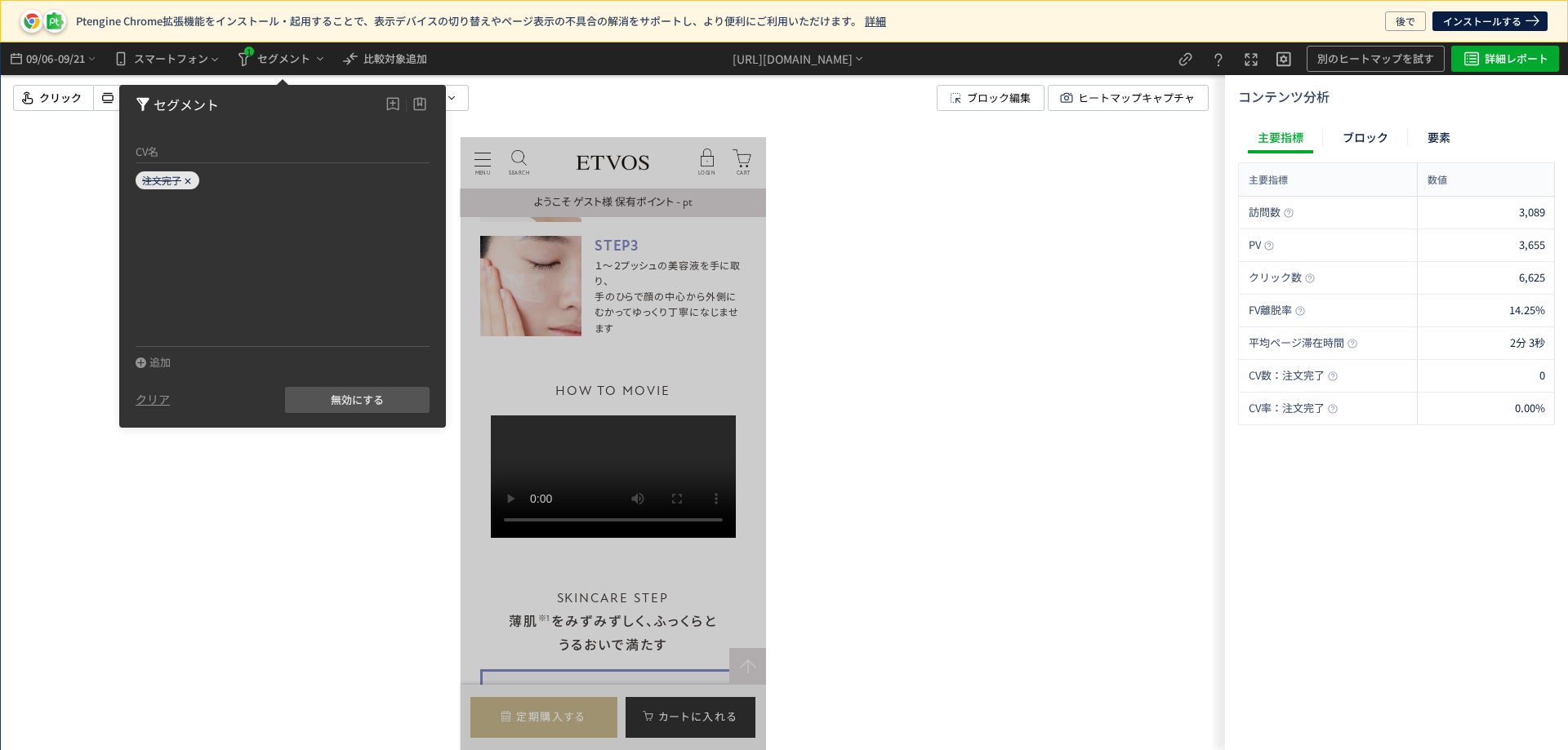
click at [188, 178] on icon at bounding box center [188, 182] width 10 height 10
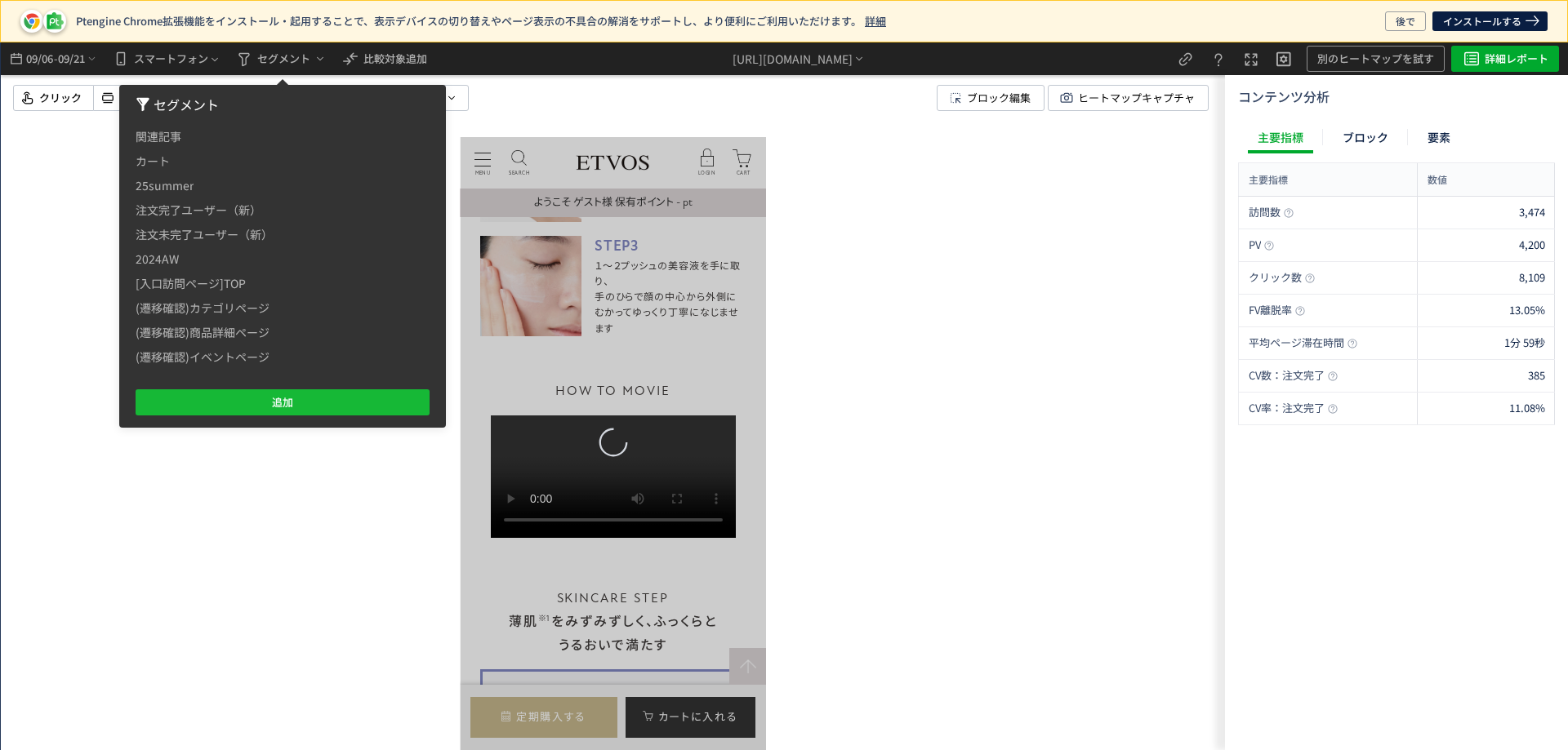
drag, startPoint x: 267, startPoint y: 487, endPoint x: 221, endPoint y: 474, distance: 47.8
click at [268, 488] on div at bounding box center [613, 397] width 1225 height 708
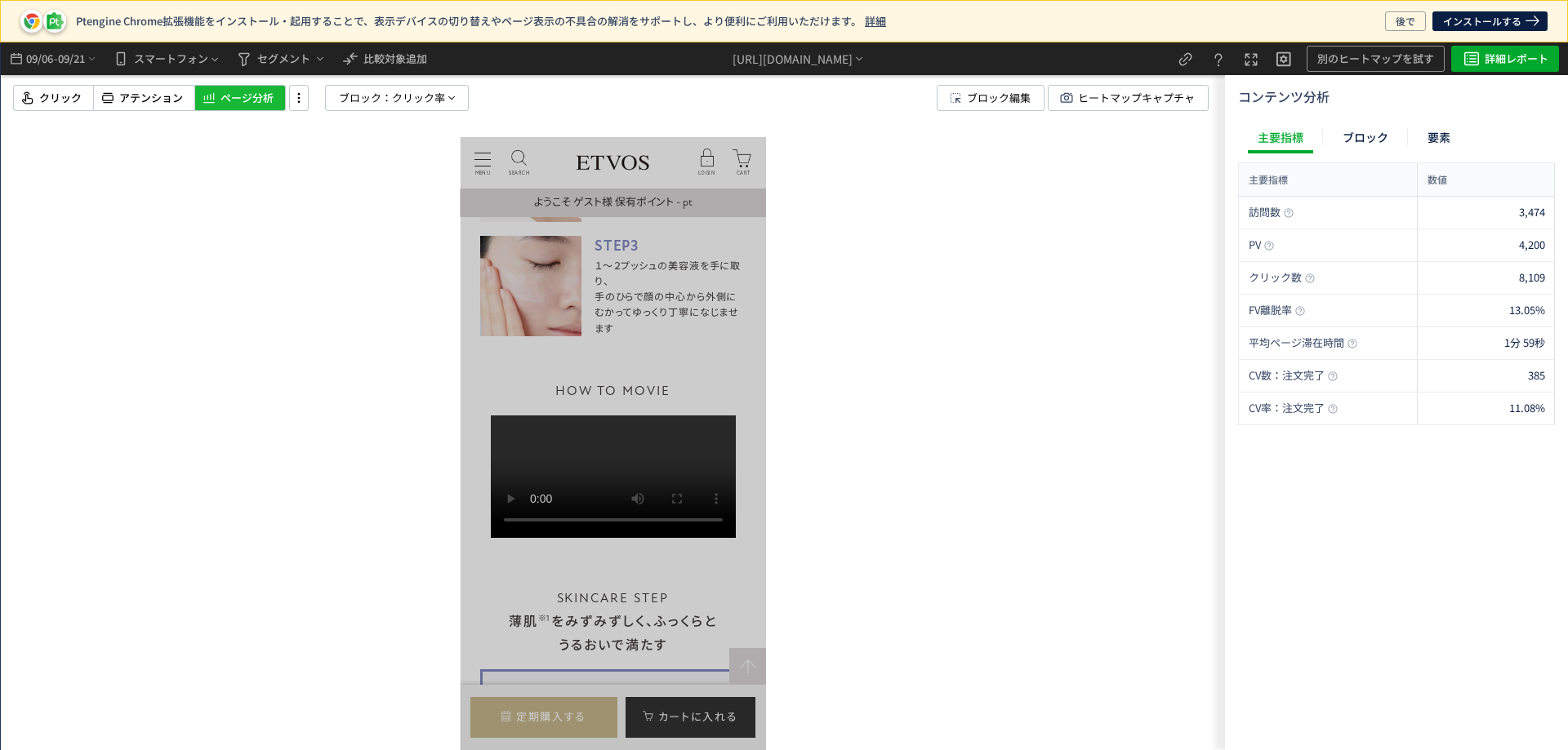
drag, startPoint x: 338, startPoint y: 93, endPoint x: 342, endPoint y: 119, distance: 26.3
click at [339, 93] on span "ブロック：" at bounding box center [366, 97] width 54 height 25
click at [336, 240] on span "クリック率" at bounding box center [357, 239] width 54 height 16
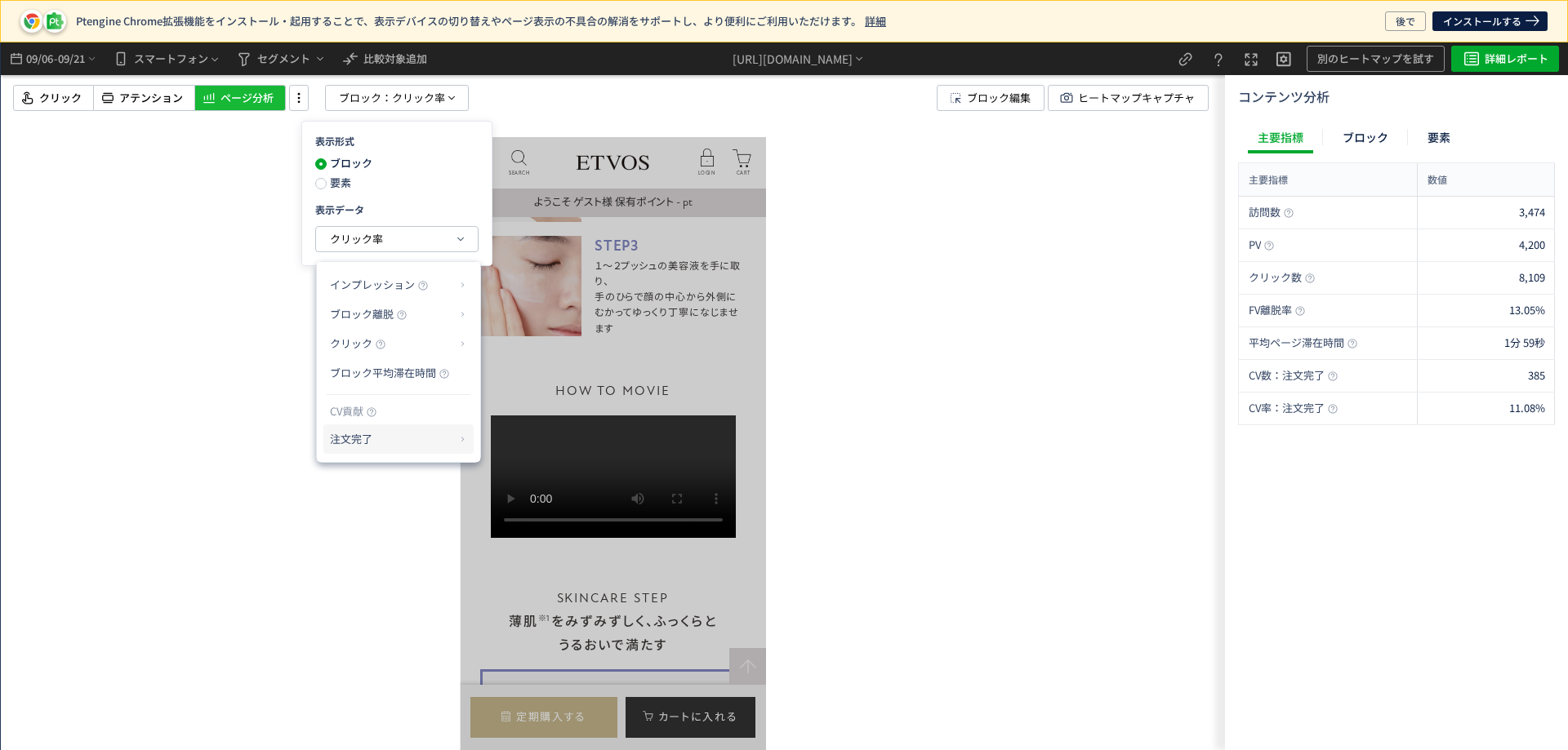
click at [348, 434] on p "注文完了" at bounding box center [393, 439] width 125 height 28
click at [519, 478] on li "CV貢献率" at bounding box center [513, 479] width 58 height 30
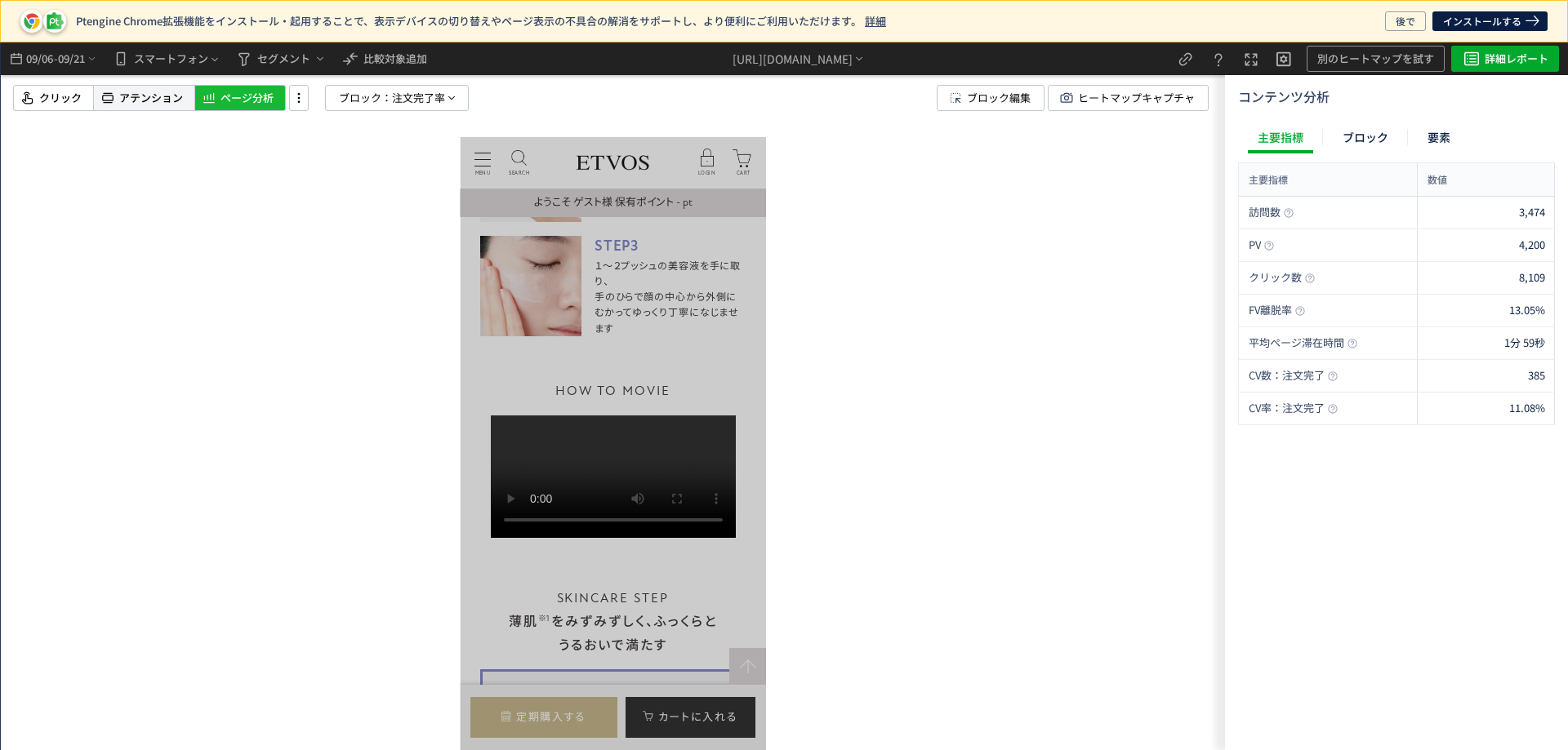
click at [128, 101] on span "アテンション" at bounding box center [151, 98] width 64 height 16
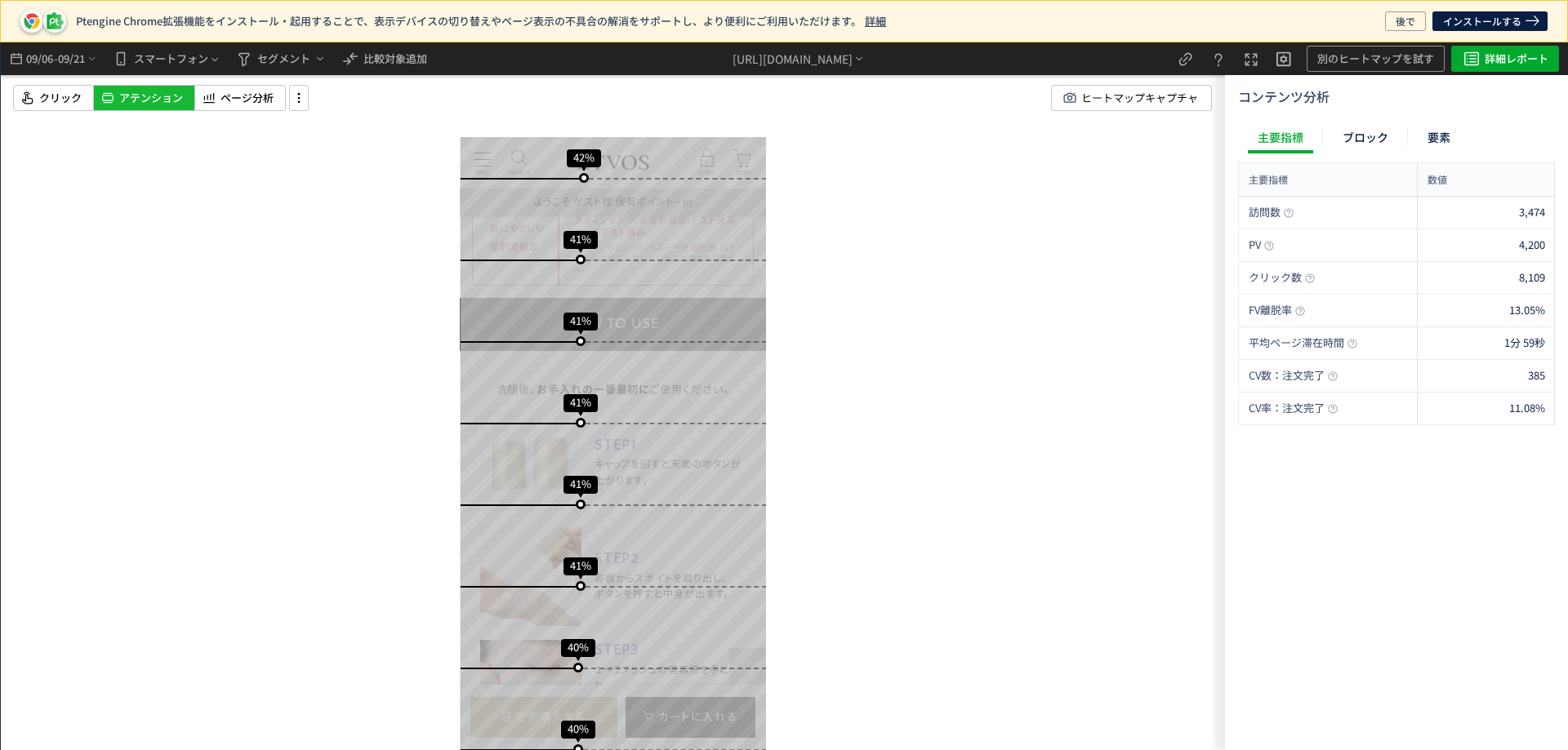
scroll to position [6696, 0]
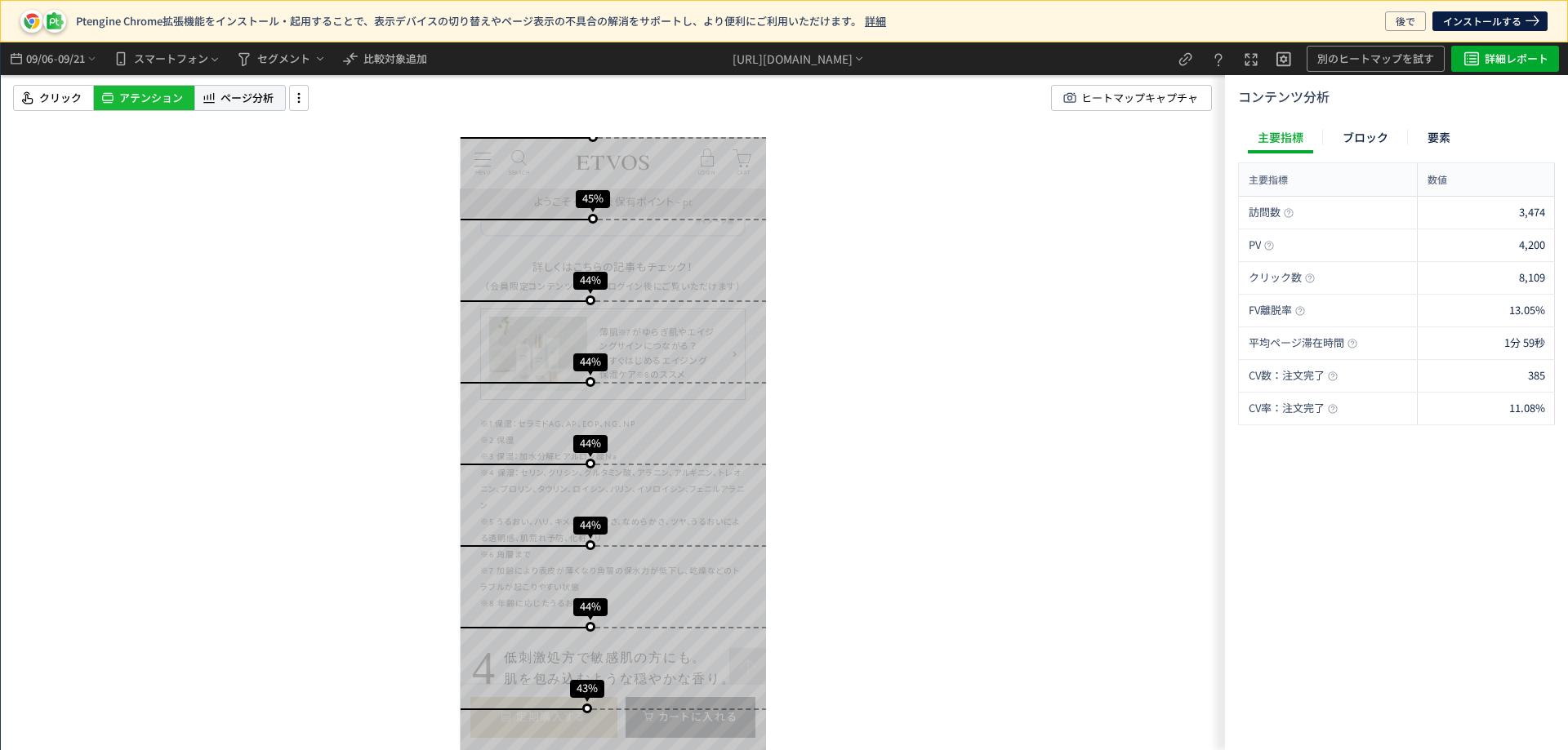
click at [228, 104] on span "ページ分析" at bounding box center [247, 98] width 54 height 16
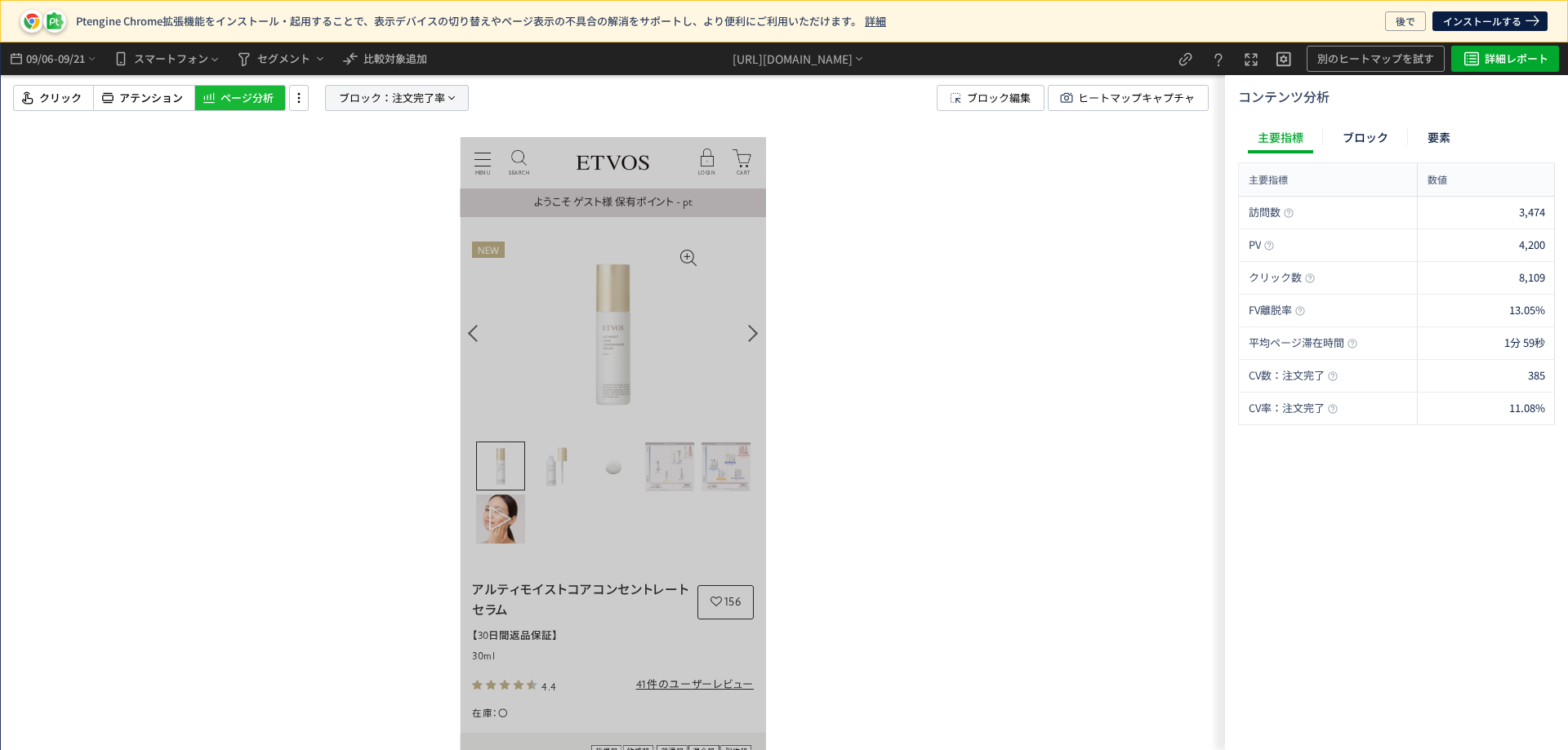
click at [421, 103] on span "注文完了率" at bounding box center [419, 97] width 54 height 25
click at [334, 236] on span "注文完了率" at bounding box center [357, 239] width 54 height 16
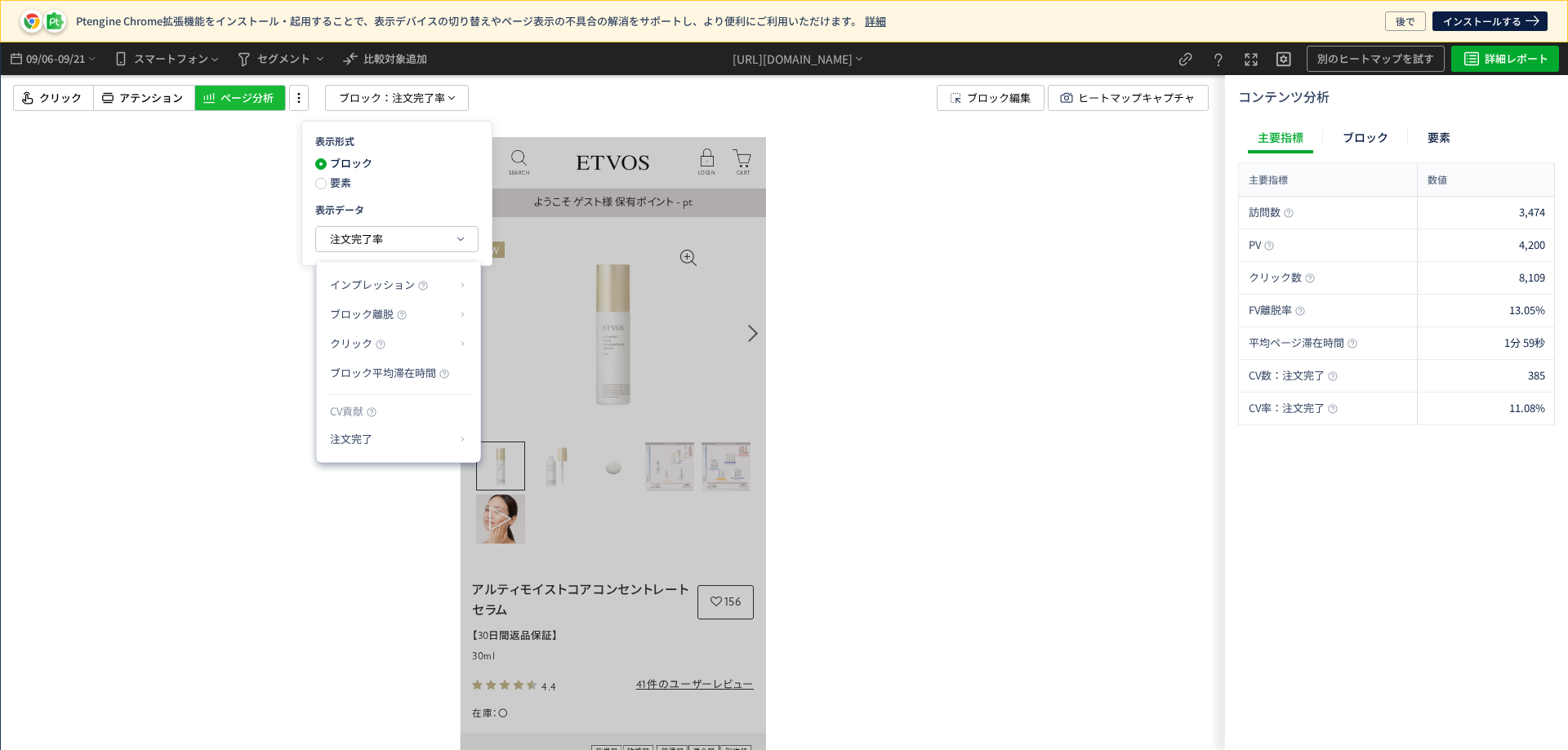
click at [242, 243] on div at bounding box center [613, 397] width 1225 height 708
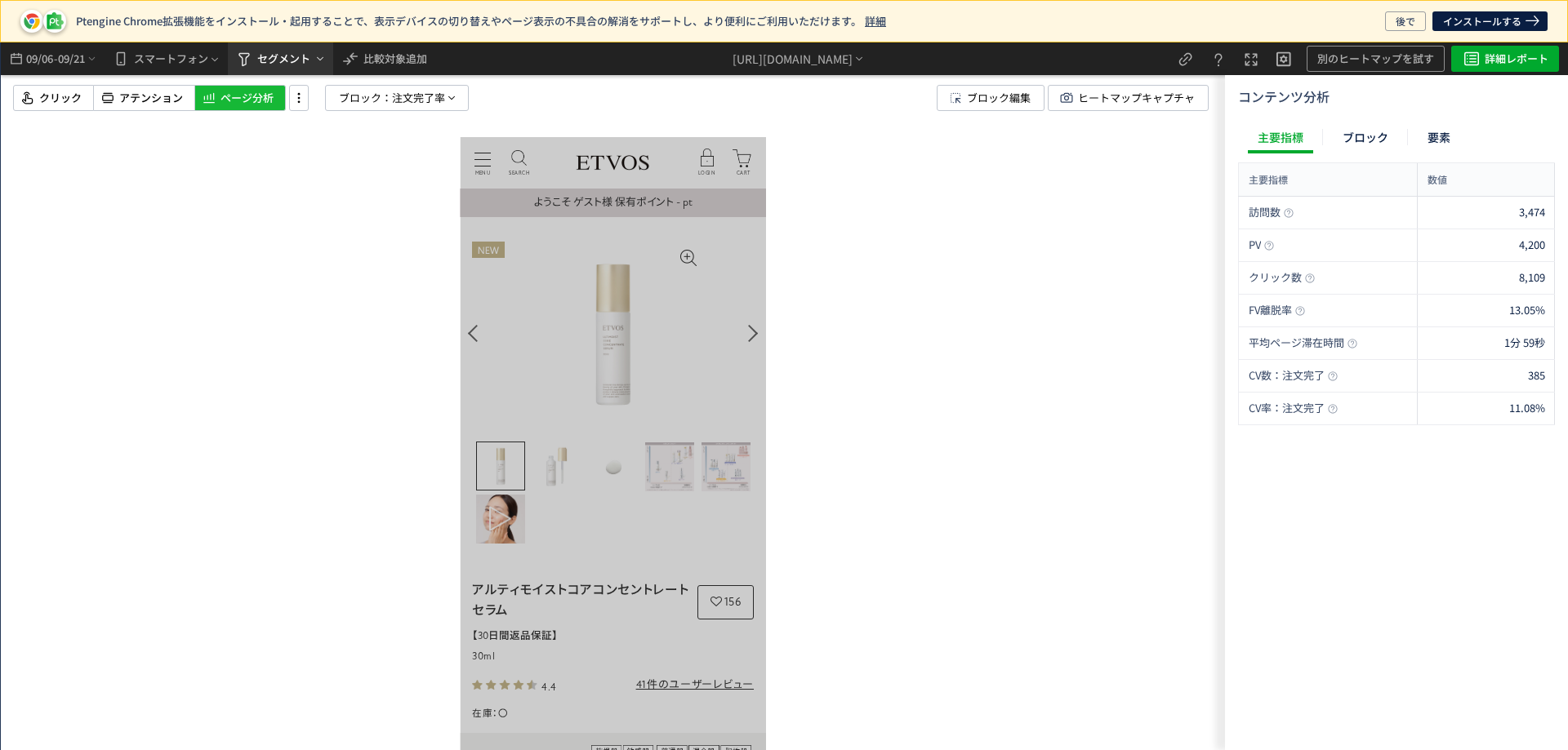
click at [279, 62] on span "セグメント" at bounding box center [284, 59] width 54 height 26
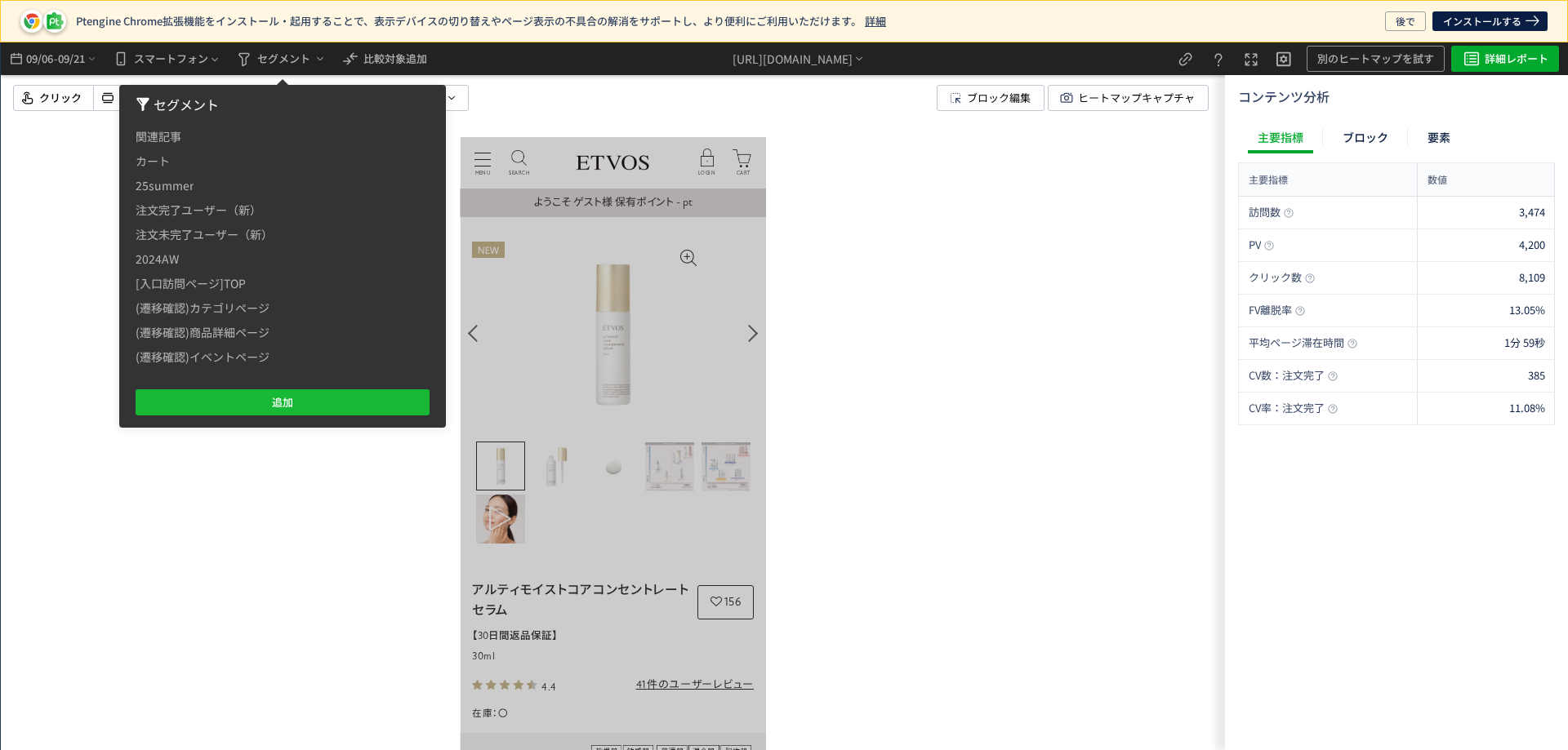
click at [63, 205] on div at bounding box center [613, 397] width 1225 height 708
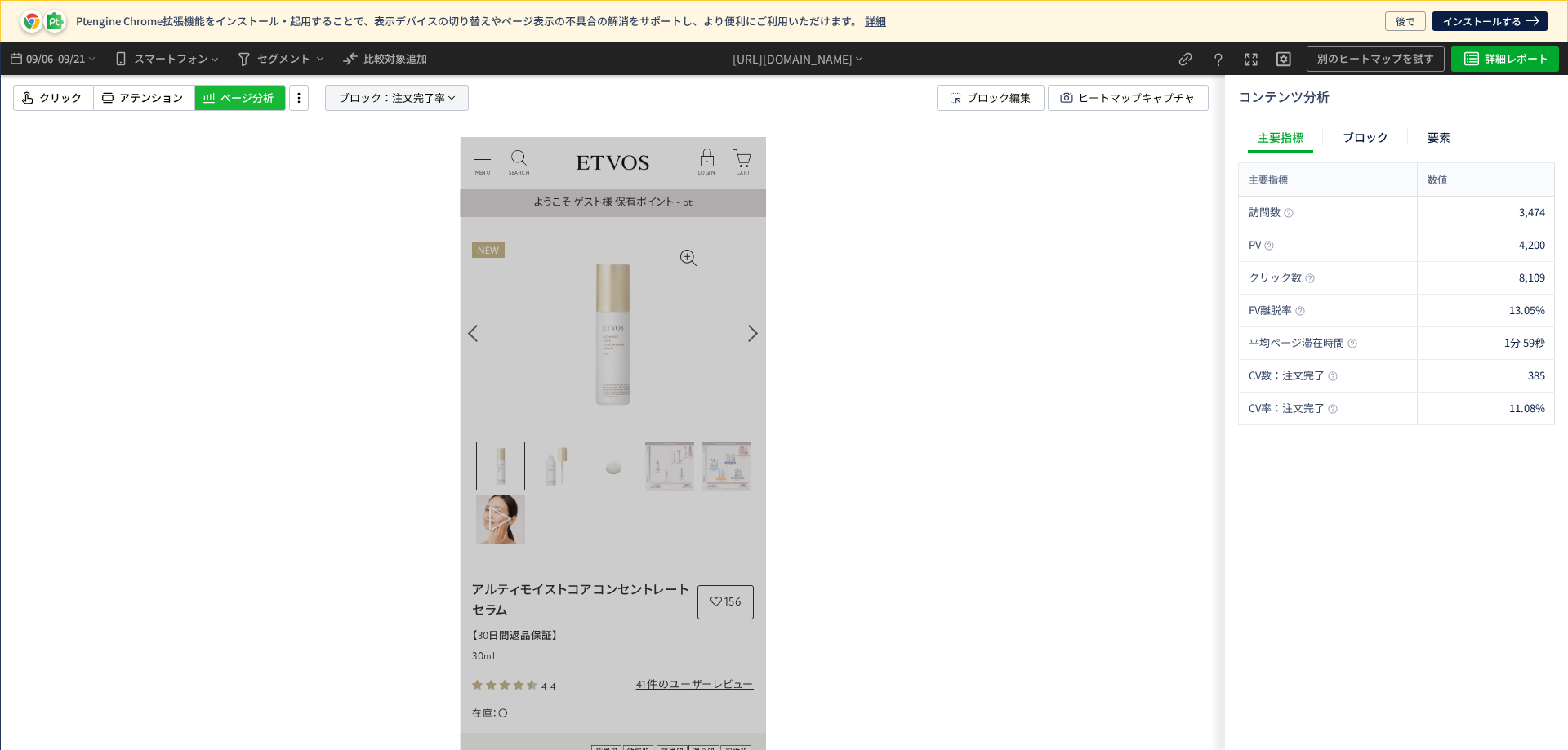
click at [416, 93] on span "注文完了率" at bounding box center [419, 97] width 54 height 25
click at [367, 89] on span "ブロック：" at bounding box center [366, 97] width 54 height 25
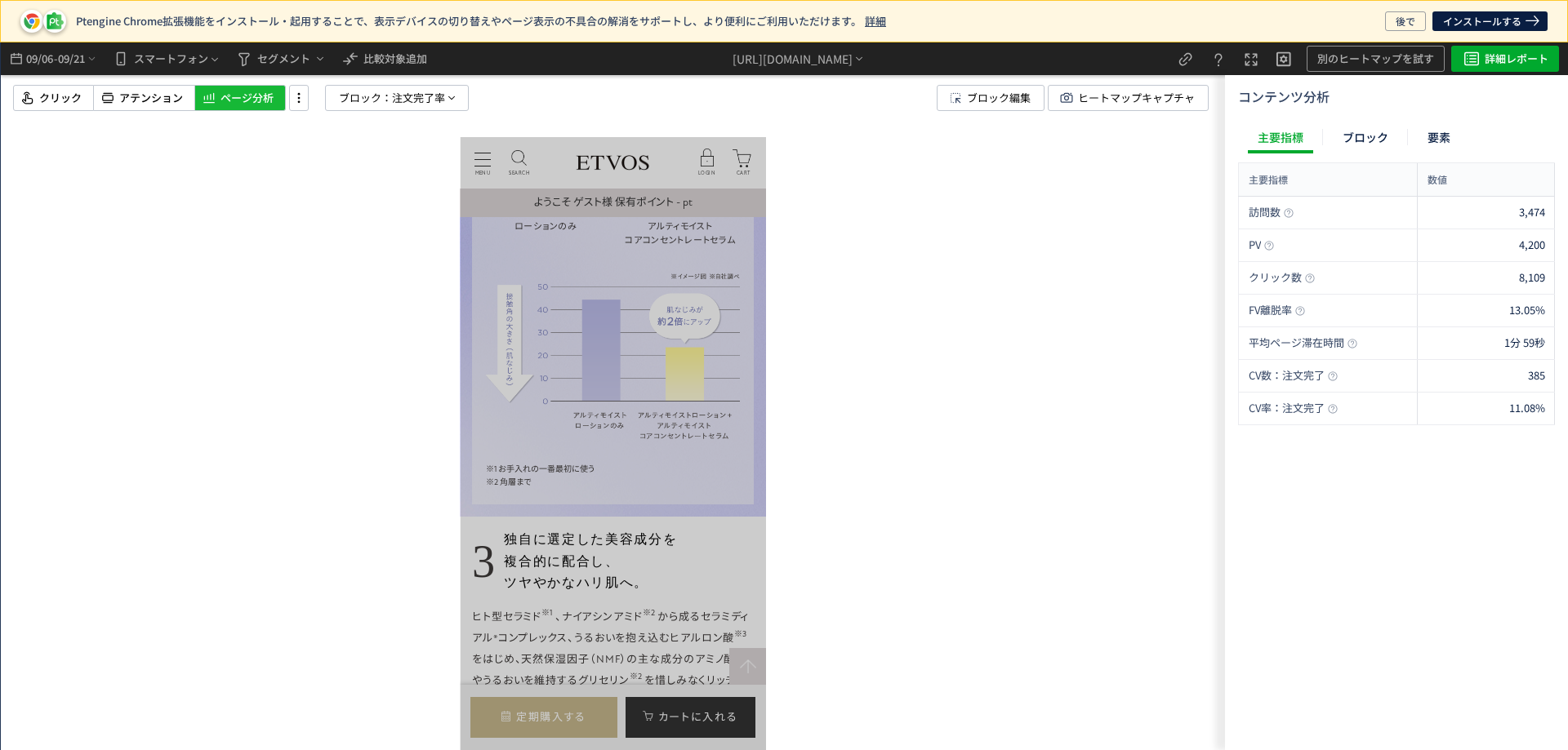
scroll to position [3920, 0]
click at [423, 115] on div at bounding box center [613, 397] width 1225 height 708
click at [421, 102] on span "注文完了率" at bounding box center [419, 97] width 54 height 25
click at [339, 233] on span "注文完了率" at bounding box center [357, 239] width 54 height 16
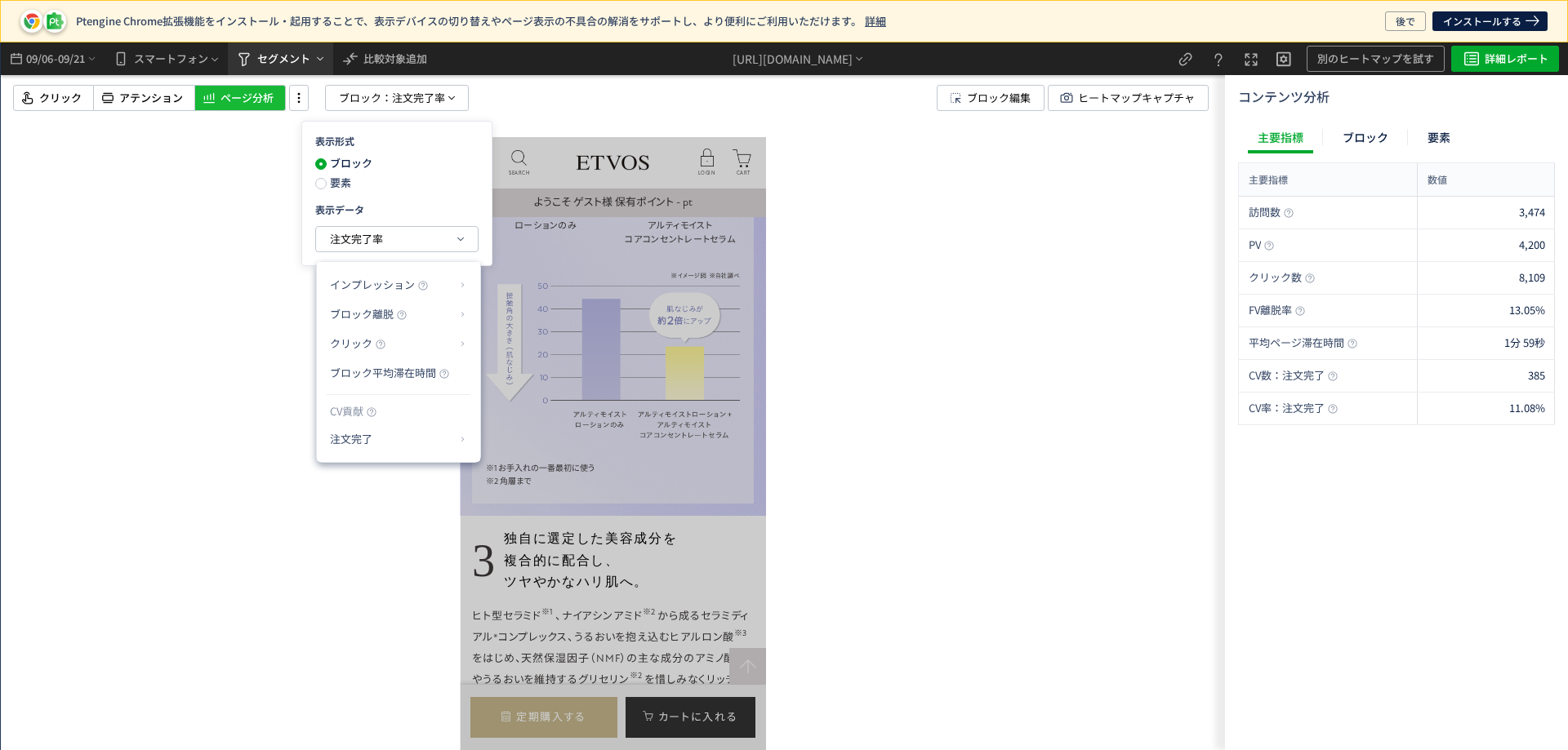
click at [257, 60] on span "セグメント" at bounding box center [290, 59] width 72 height 20
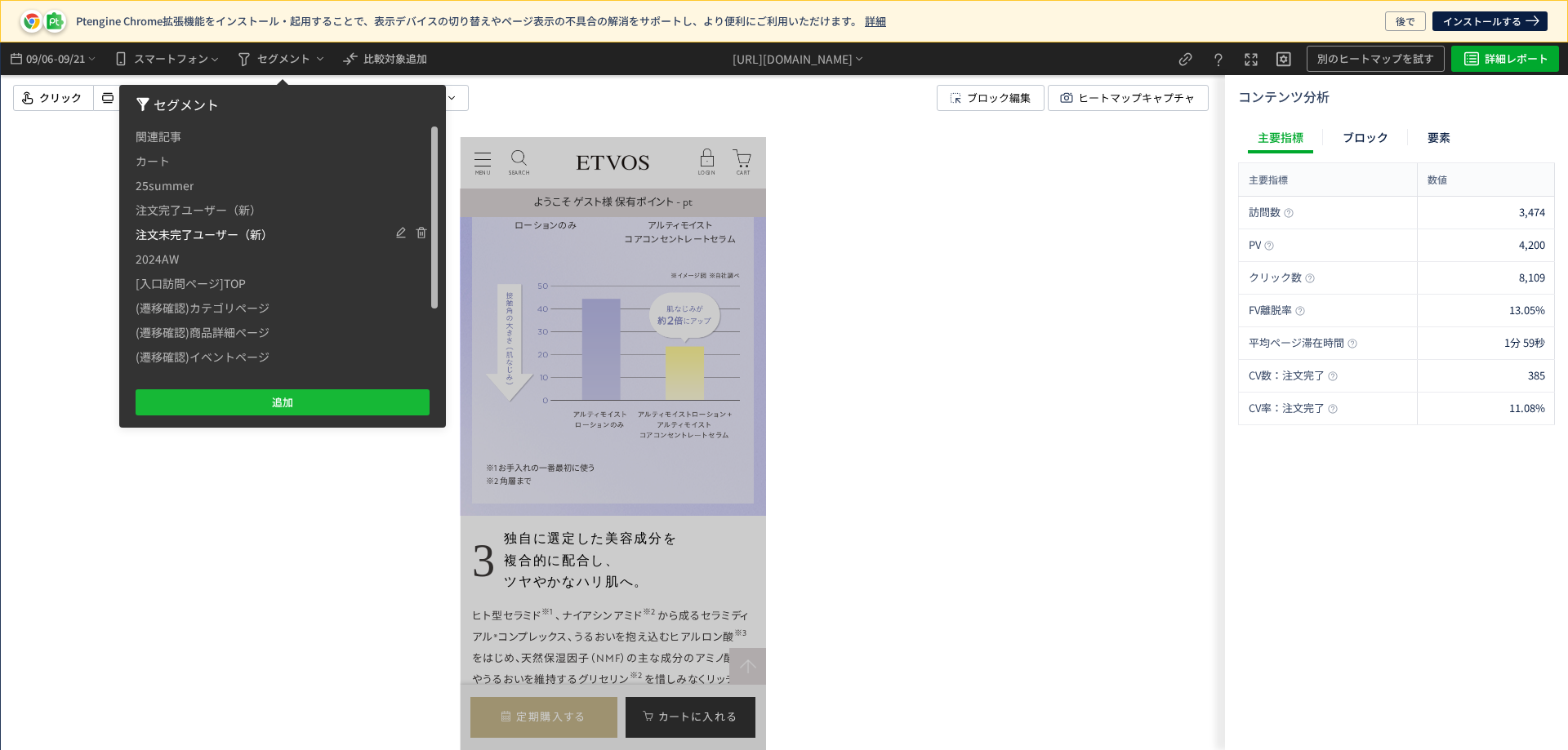
click at [195, 229] on span "注文未完了ユーザー（新）" at bounding box center [204, 234] width 137 height 25
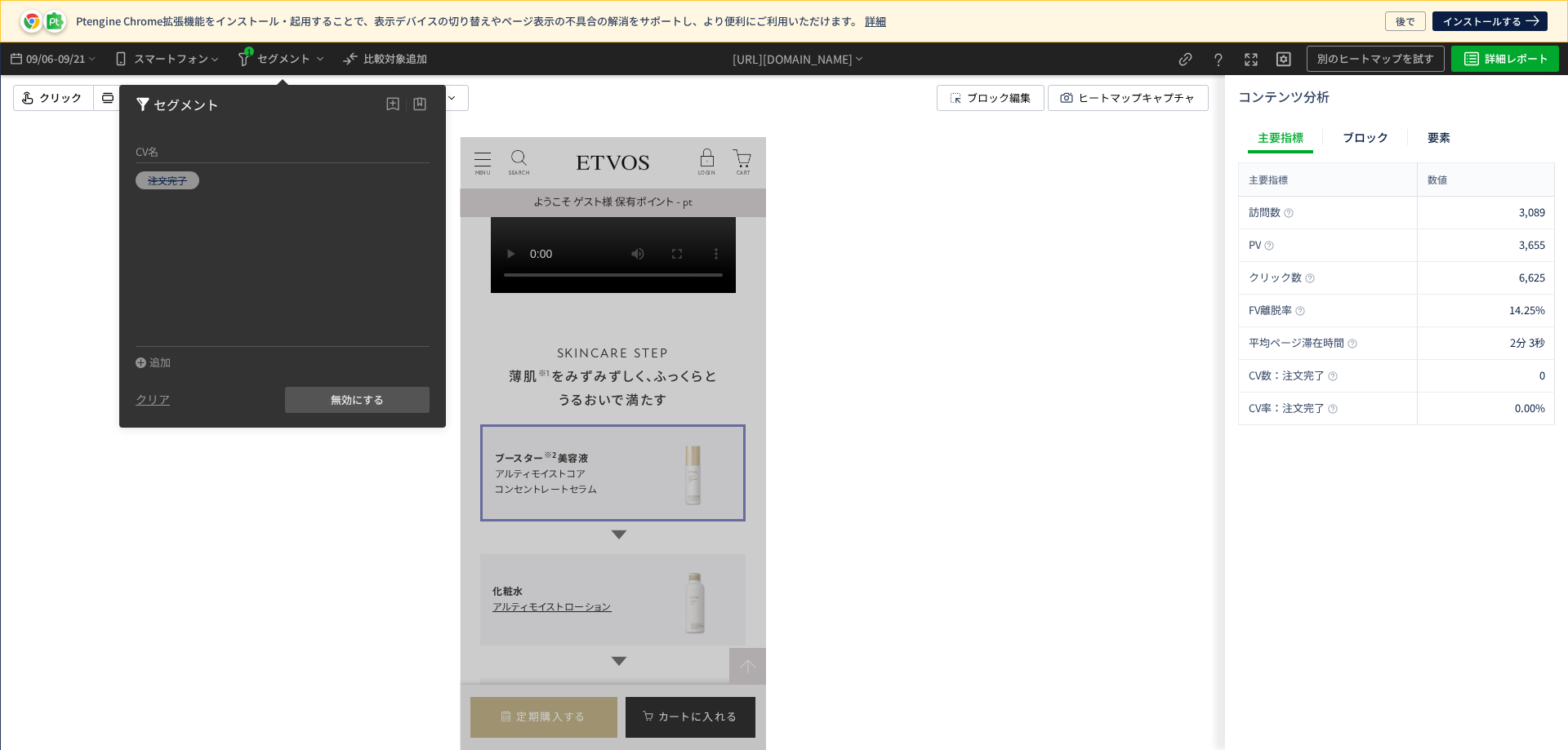
scroll to position [7023, 0]
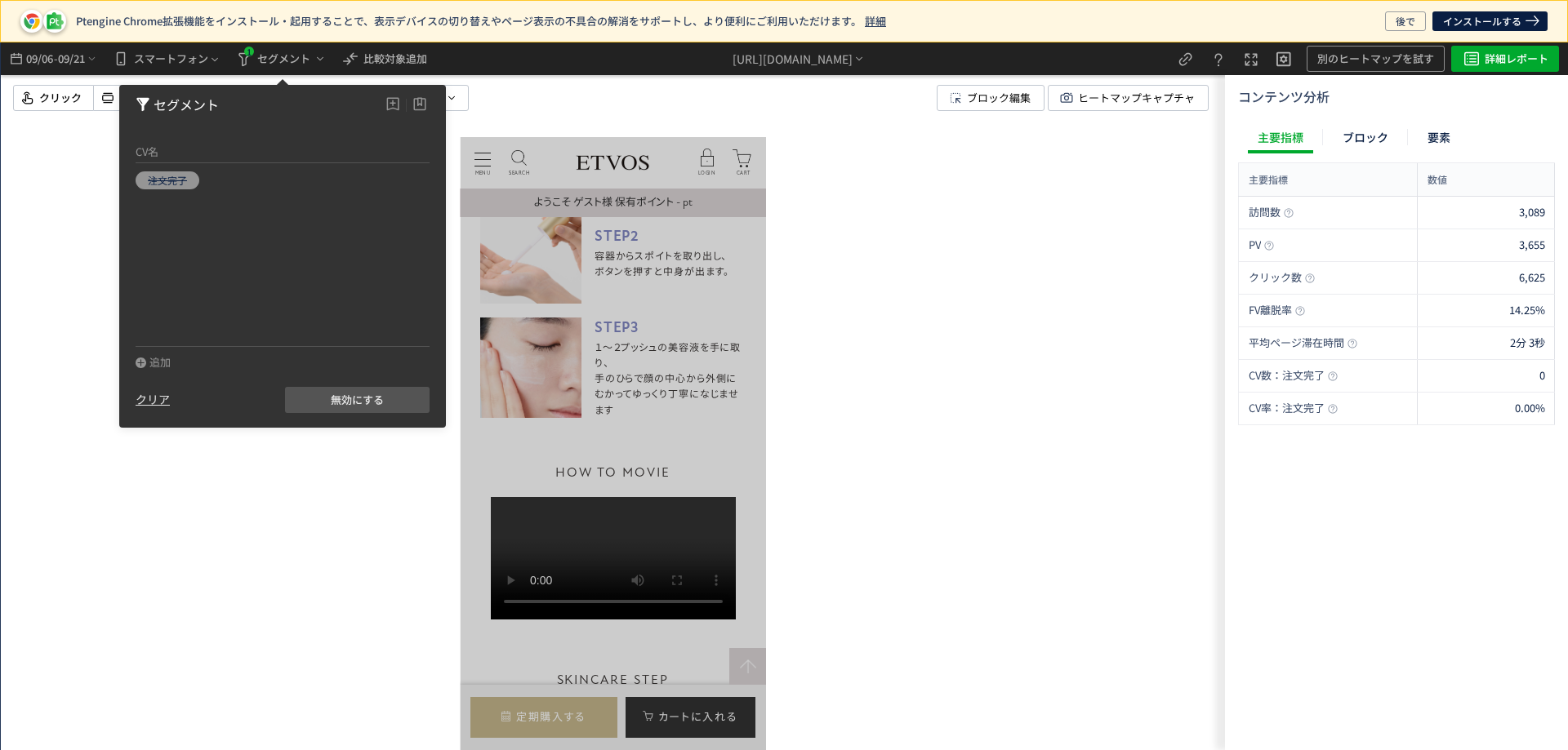
click at [150, 398] on div "クリア" at bounding box center [153, 400] width 35 height 16
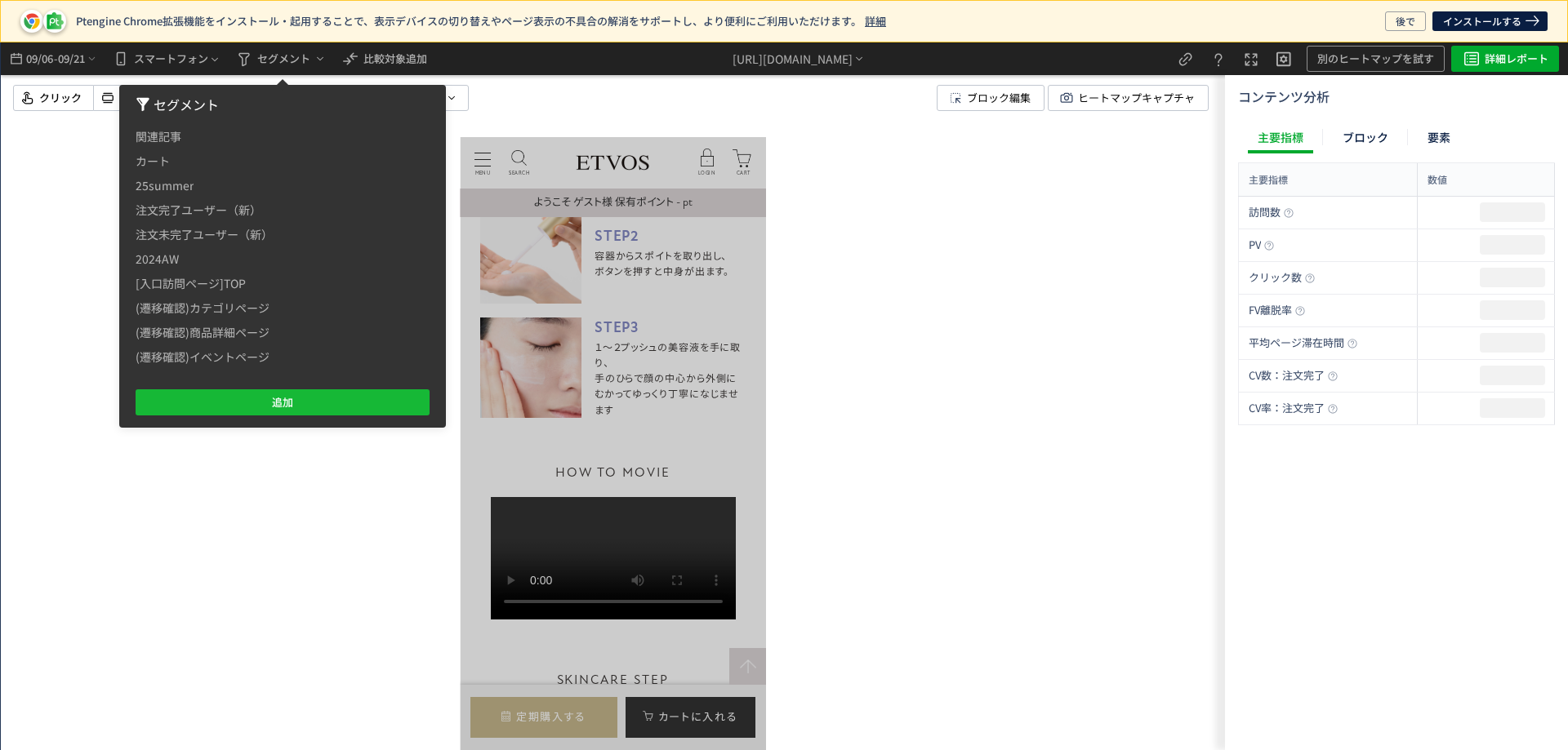
click at [286, 457] on div at bounding box center [613, 397] width 1225 height 708
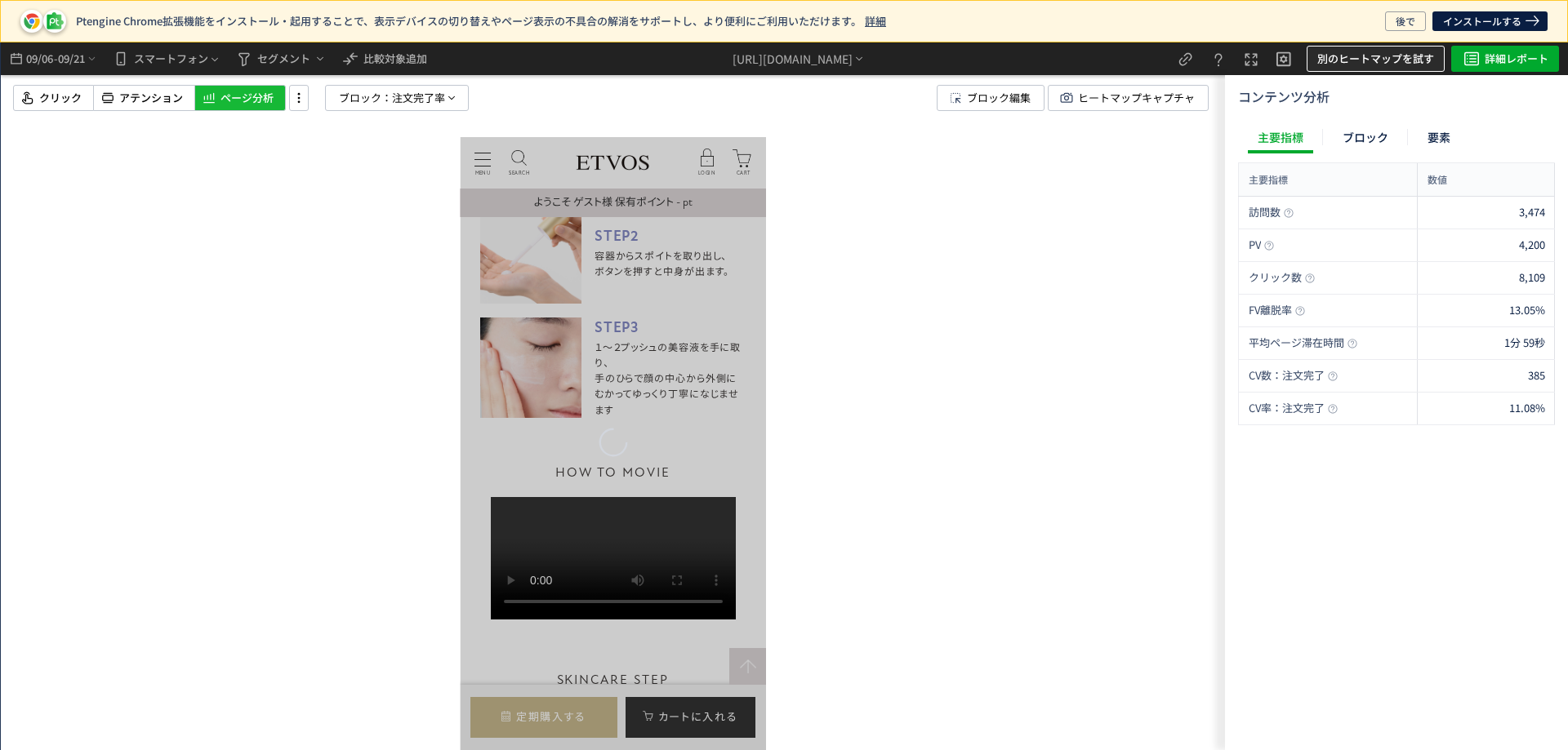
click at [1378, 63] on span "別のヒートマップを試す" at bounding box center [1376, 59] width 117 height 26
click at [1282, 174] on p "β版ヒートマップ(スマートモード)" at bounding box center [1367, 165] width 176 height 30
